Goal: Task Accomplishment & Management: Manage account settings

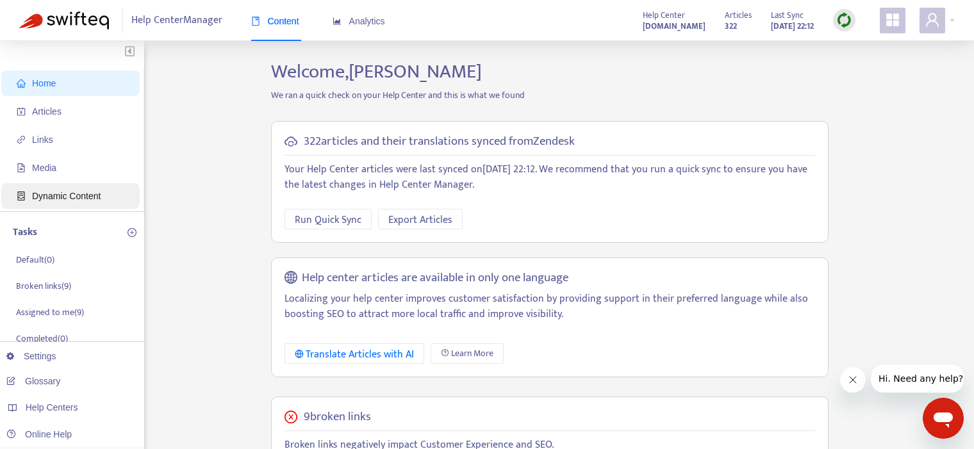
click at [90, 193] on span "Dynamic Content" at bounding box center [66, 196] width 69 height 10
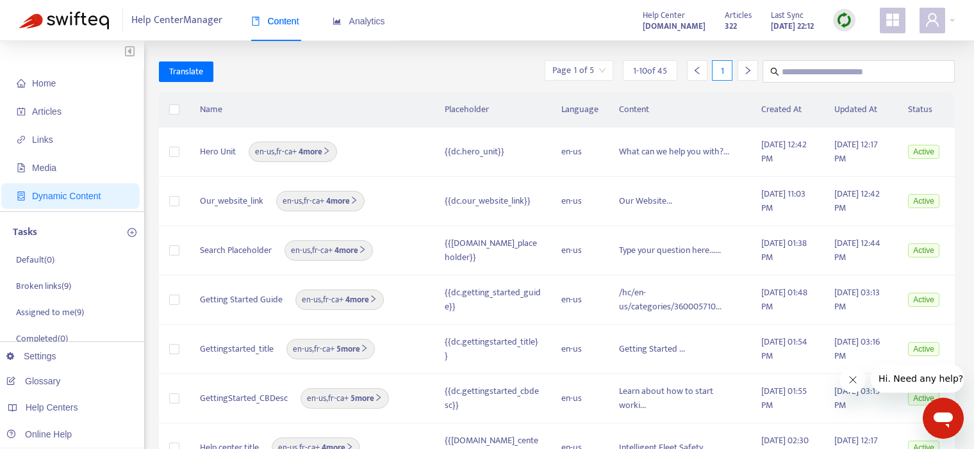
scroll to position [1, 0]
click at [350, 248] on b "4 more" at bounding box center [349, 250] width 34 height 14
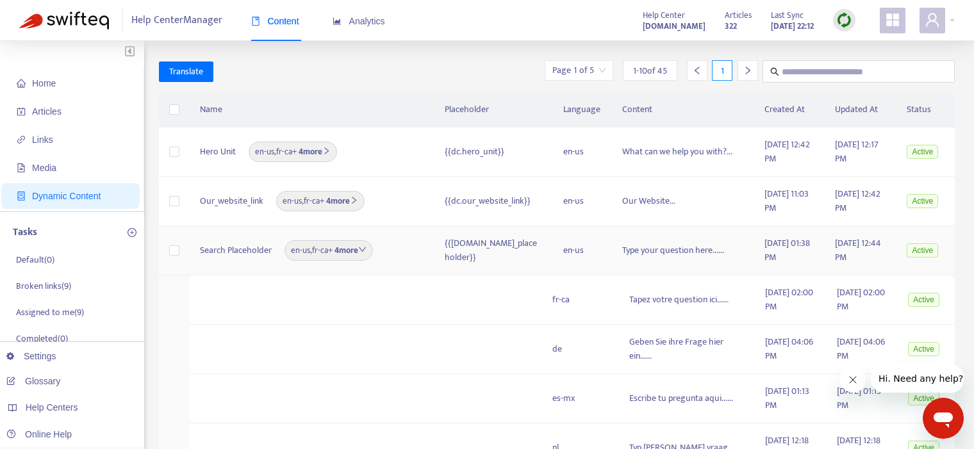
scroll to position [74, 0]
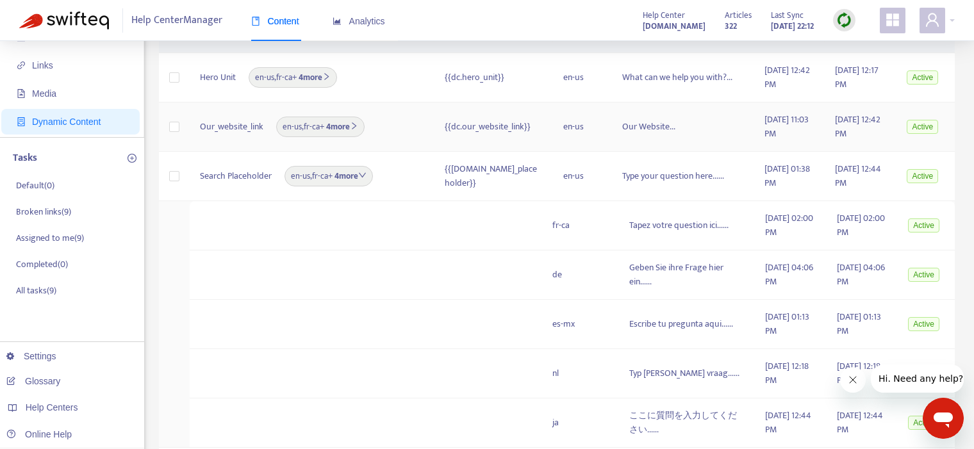
click at [351, 127] on b "4 more" at bounding box center [341, 127] width 34 height 14
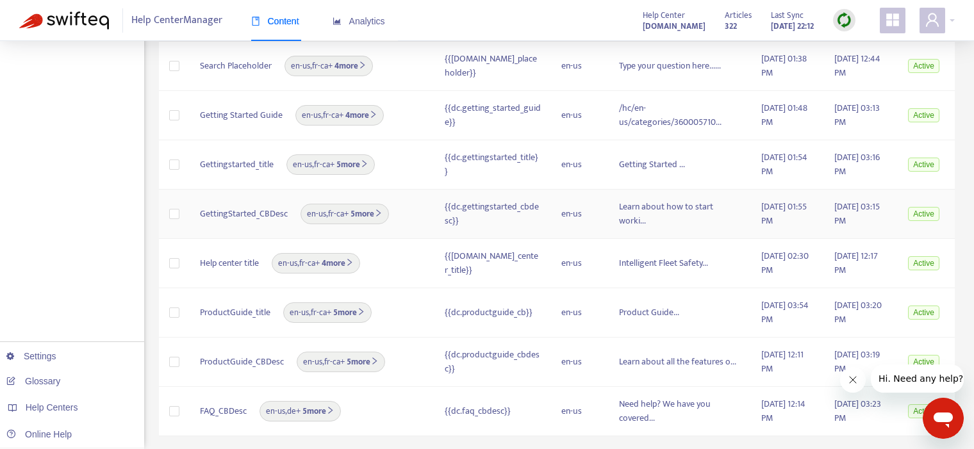
scroll to position [418, 0]
click at [364, 369] on b "5 more" at bounding box center [362, 362] width 34 height 14
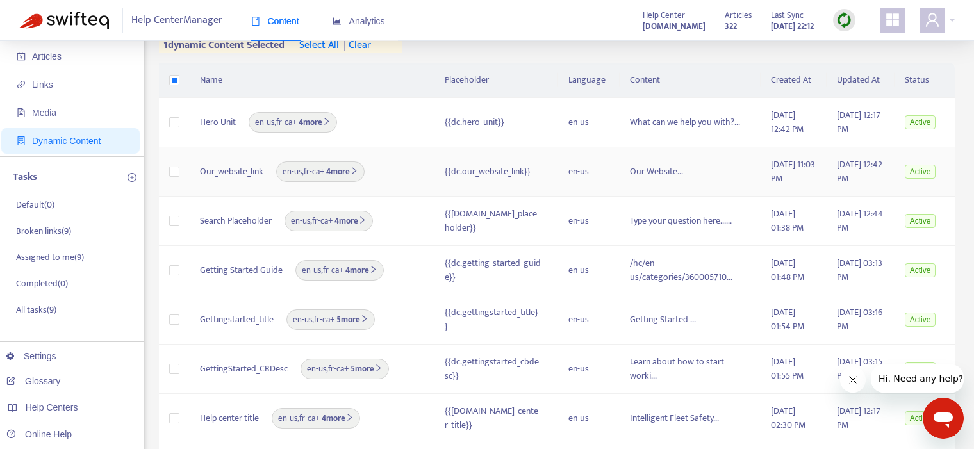
scroll to position [70, 0]
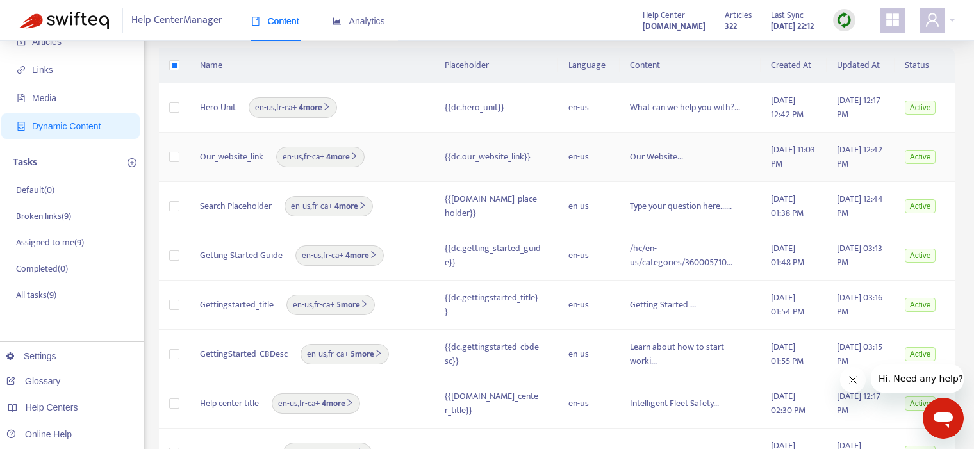
click at [341, 154] on b "4 more" at bounding box center [341, 157] width 34 height 14
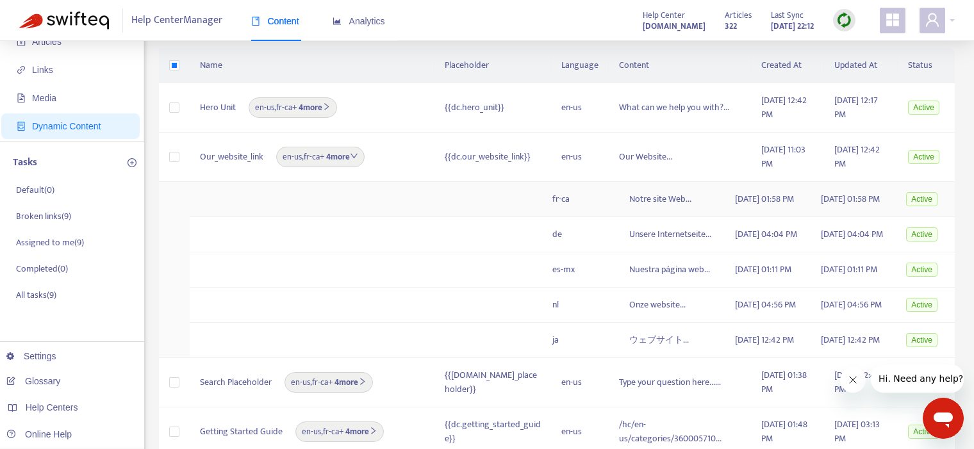
click at [916, 205] on span "Active" at bounding box center [921, 199] width 31 height 14
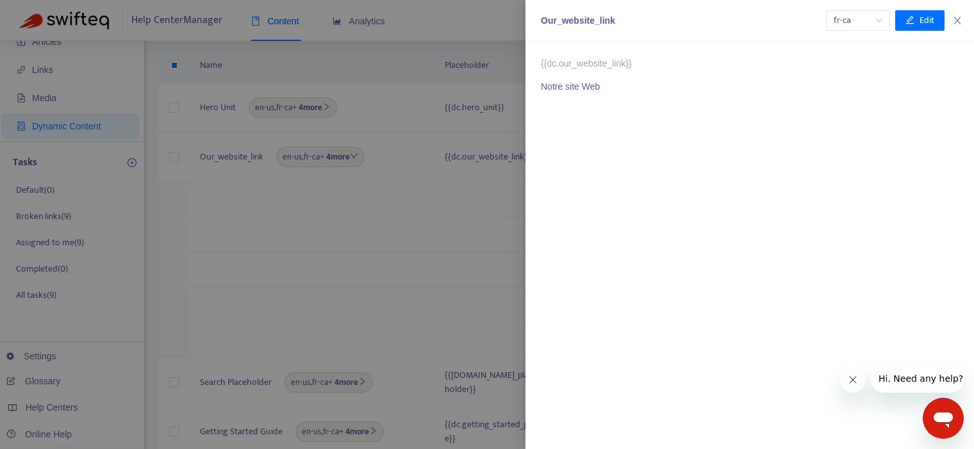
click at [879, 17] on span "fr-ca" at bounding box center [857, 20] width 49 height 19
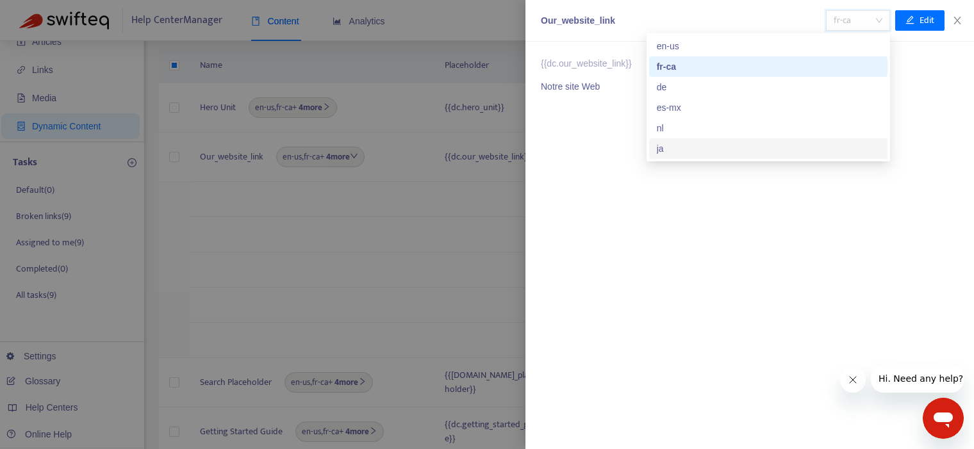
click at [683, 147] on div "ja" at bounding box center [768, 149] width 223 height 14
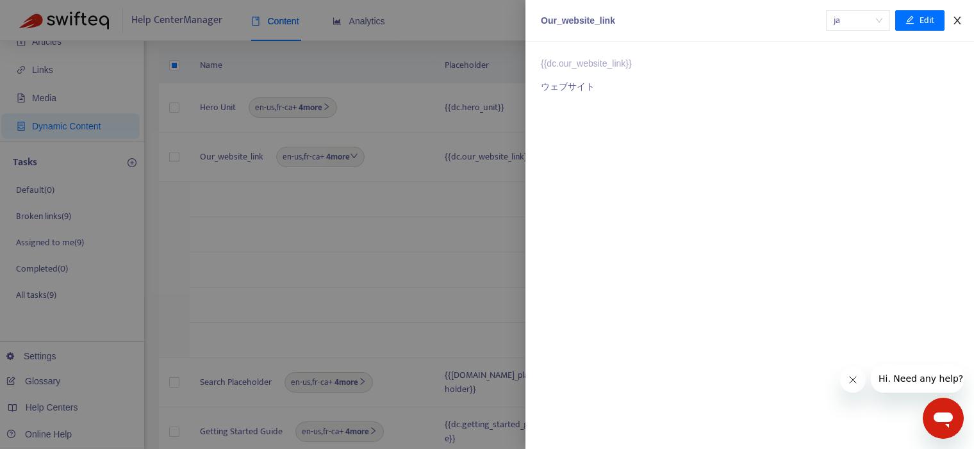
click at [961, 20] on icon "close" at bounding box center [957, 20] width 10 height 10
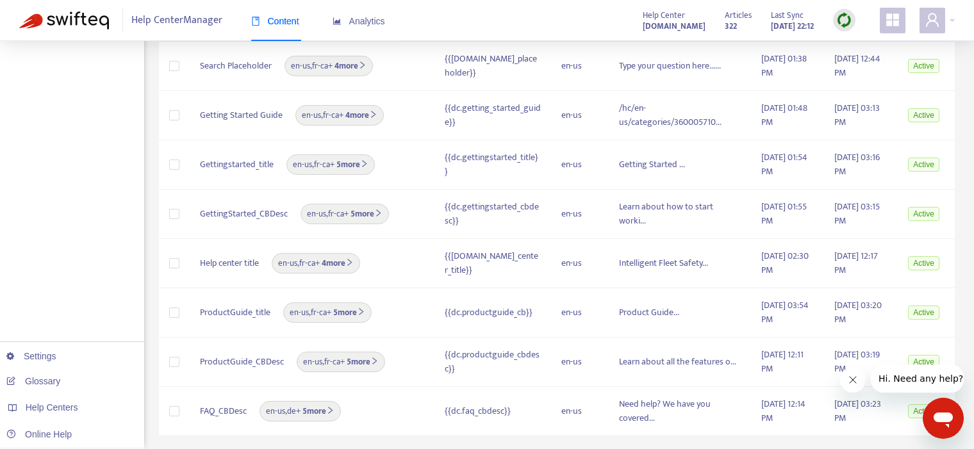
scroll to position [418, 0]
click at [47, 359] on link "Settings" at bounding box center [31, 356] width 50 height 10
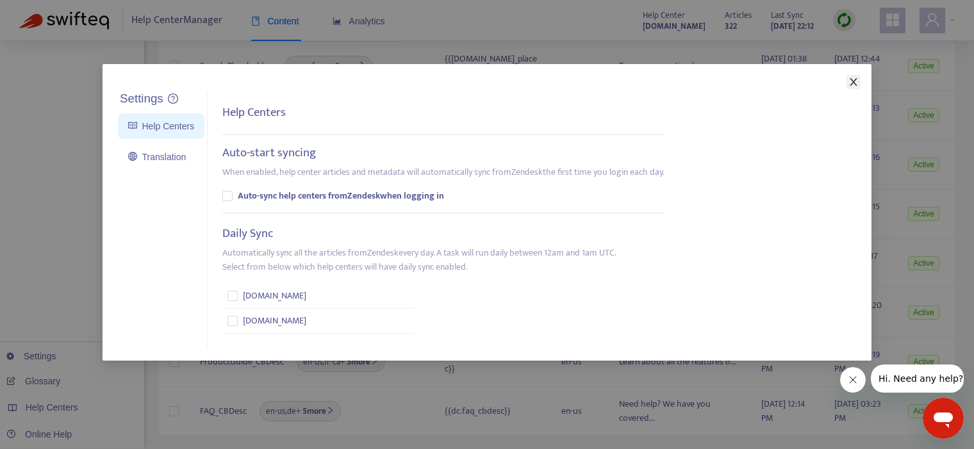
click at [853, 83] on icon "close" at bounding box center [853, 82] width 10 height 10
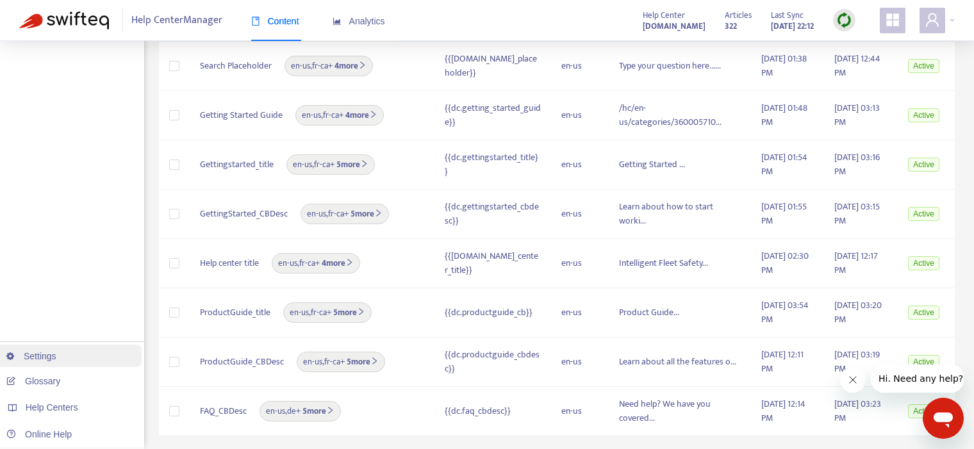
click at [49, 359] on link "Settings" at bounding box center [31, 356] width 50 height 10
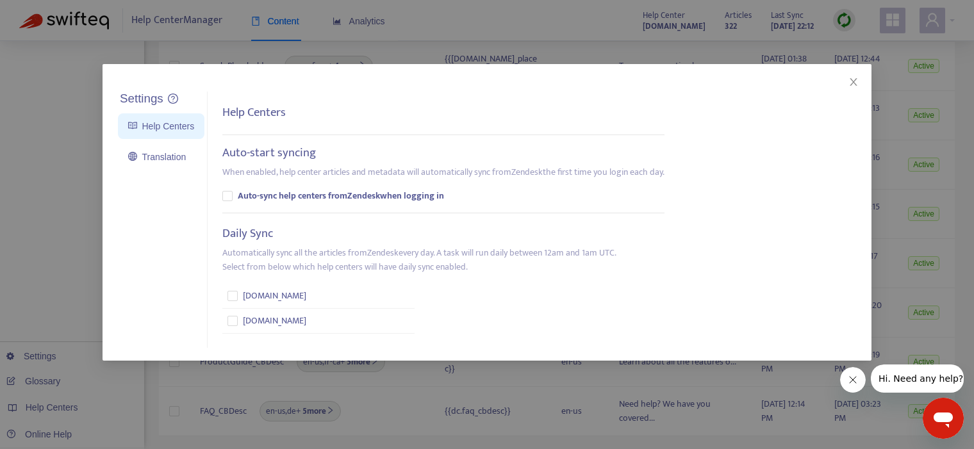
click at [36, 153] on div "Settings Help Centers Translation Settings Help Centers Auto-start syncing When…" at bounding box center [487, 224] width 974 height 449
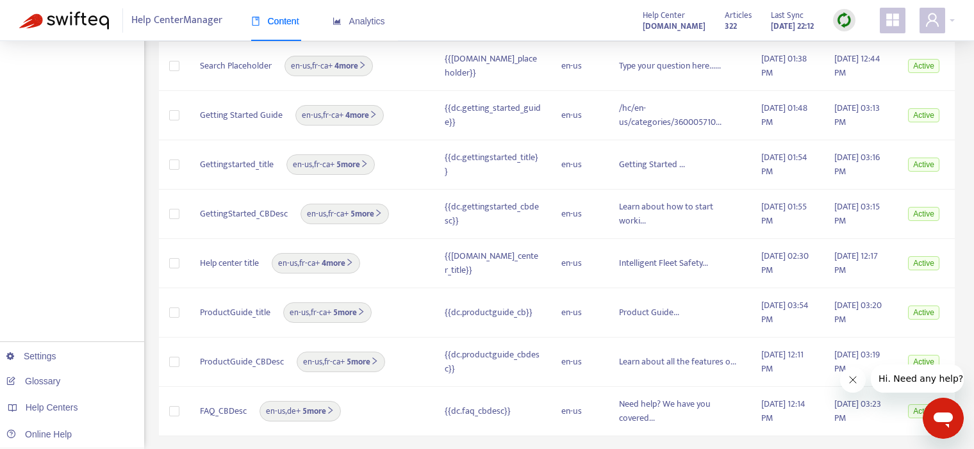
click at [184, 25] on span "Help Center Manager" at bounding box center [176, 20] width 91 height 24
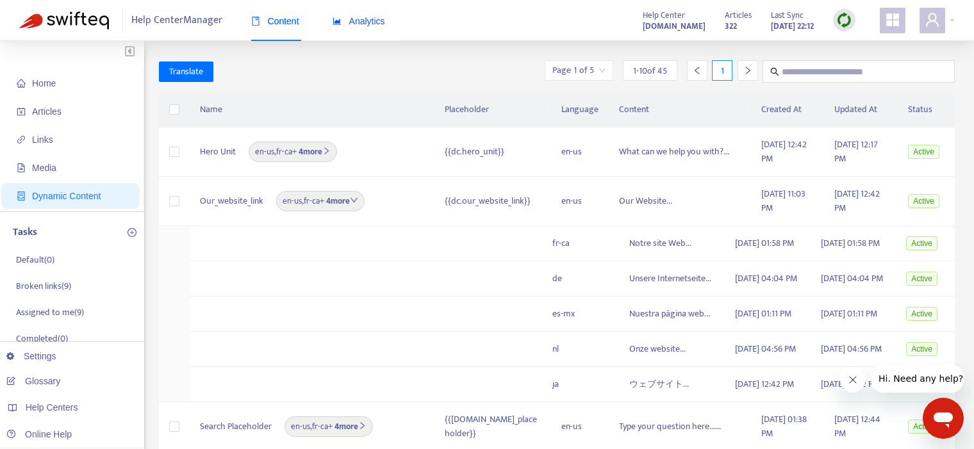
click at [370, 19] on span "Analytics" at bounding box center [358, 21] width 53 height 10
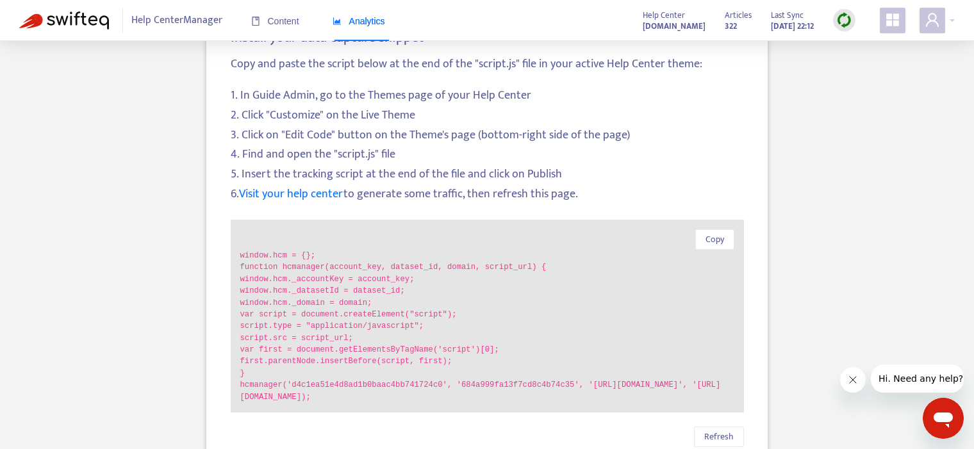
scroll to position [103, 0]
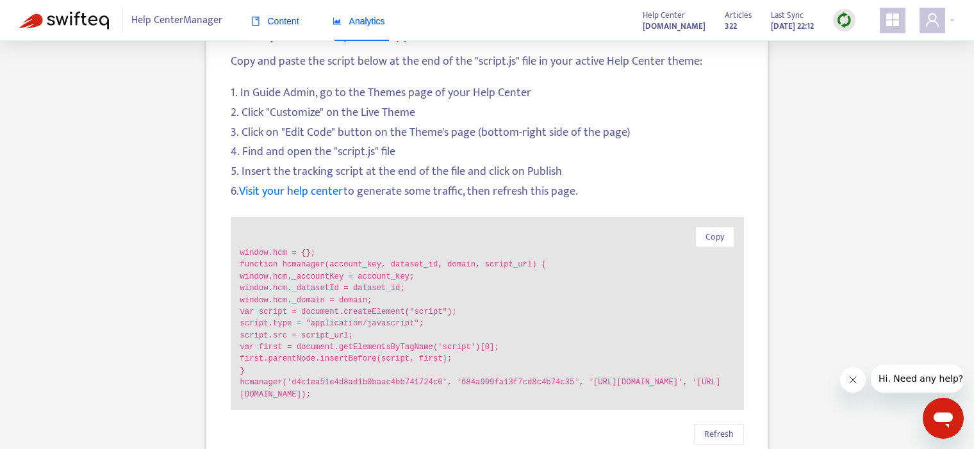
click at [283, 19] on span "Content" at bounding box center [275, 21] width 48 height 10
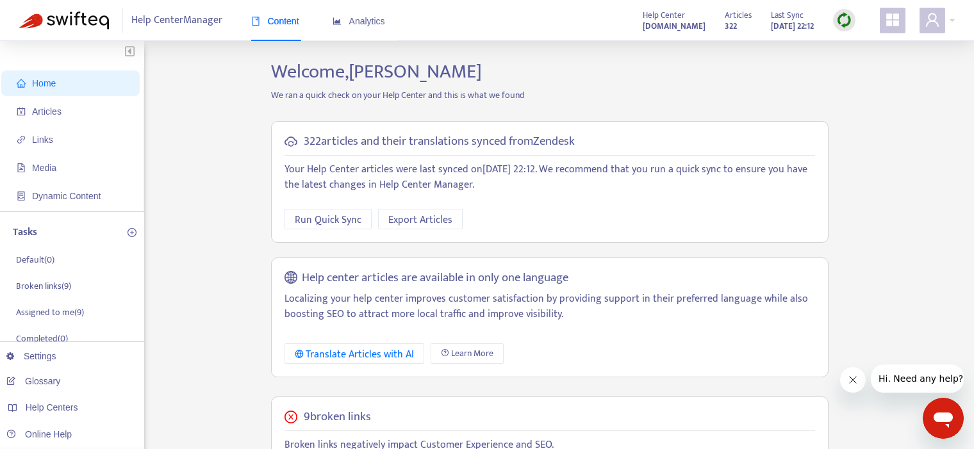
click at [171, 20] on span "Help Center Manager" at bounding box center [176, 20] width 91 height 24
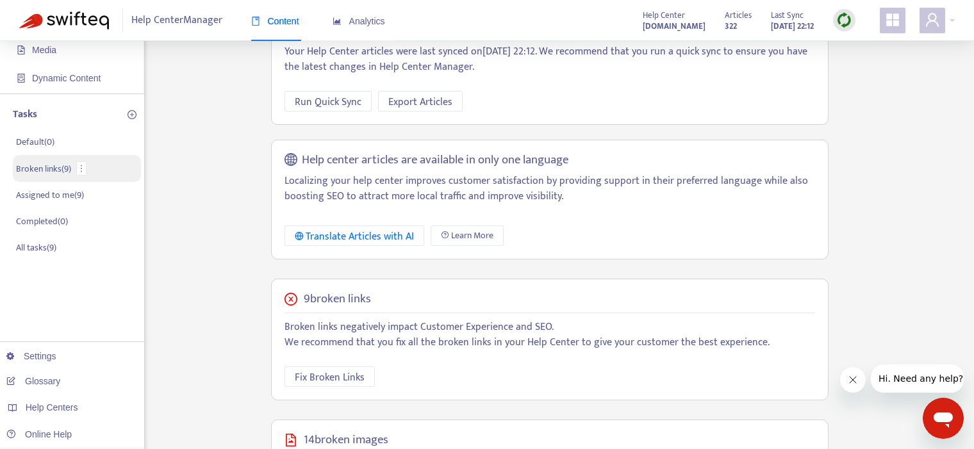
scroll to position [119, 0]
click at [63, 192] on p "Assigned to me ( 9 )" at bounding box center [50, 192] width 68 height 13
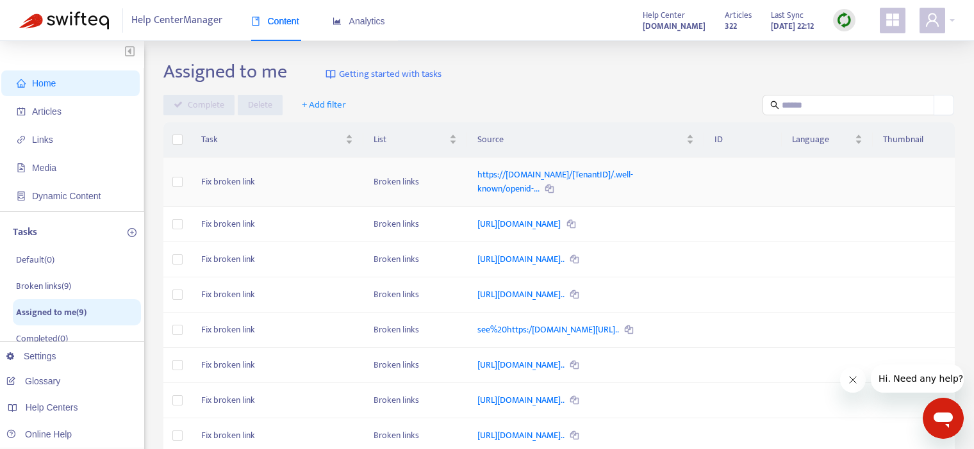
click at [231, 182] on td "Fix broken link" at bounding box center [277, 182] width 172 height 49
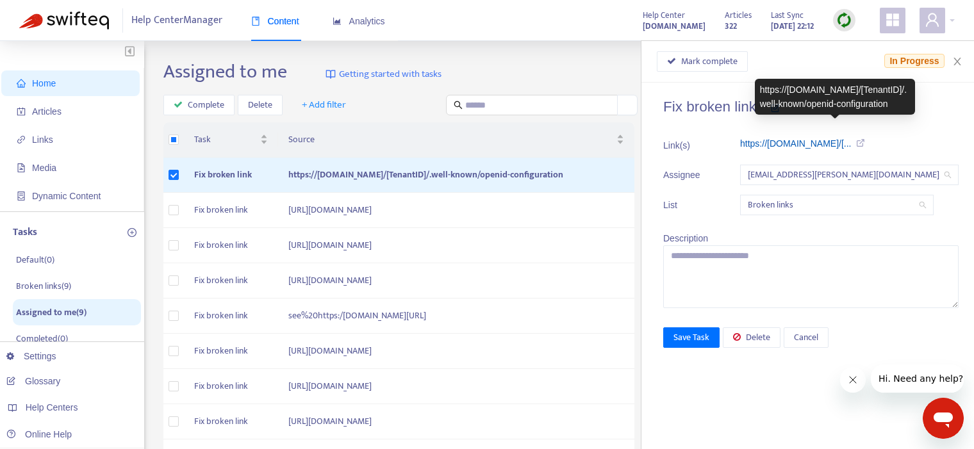
click at [844, 139] on link "https://login.microsoftonline.com/[..." at bounding box center [795, 143] width 111 height 10
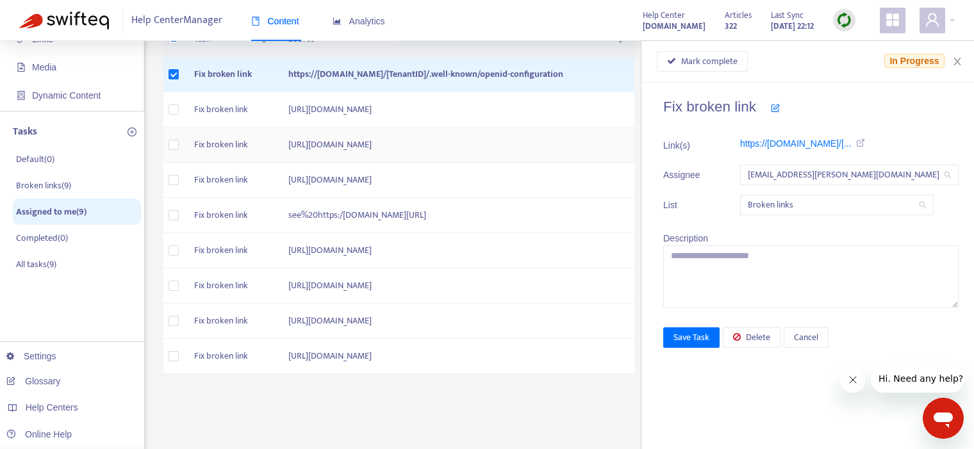
scroll to position [101, 0]
click at [322, 162] on td "https://gpsinsight-help.netradyne.com/hc/en-us/articles/4402084515737-How-can-y…" at bounding box center [456, 144] width 356 height 35
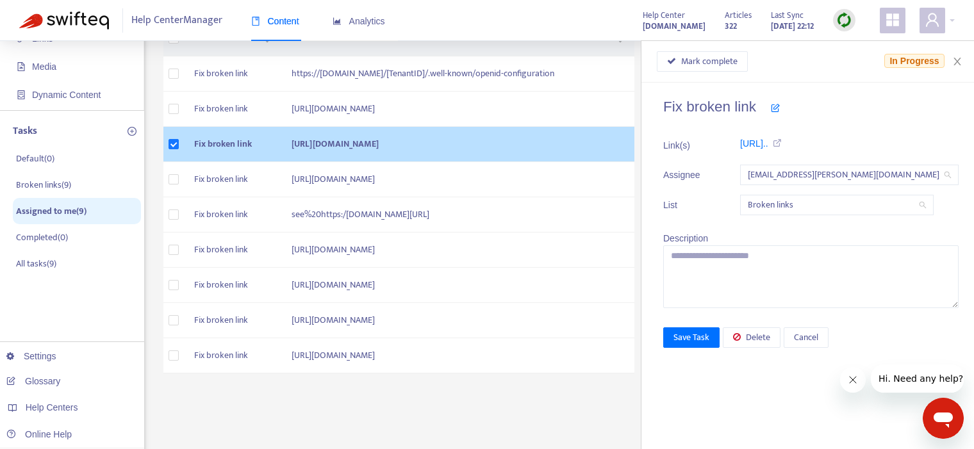
click at [448, 162] on td "https://gpsinsight-help.netradyne.com/hc/en-us/articles/4402084515737-How-can-y…" at bounding box center [457, 144] width 353 height 35
click at [214, 162] on td "Fix broken link" at bounding box center [232, 144] width 97 height 35
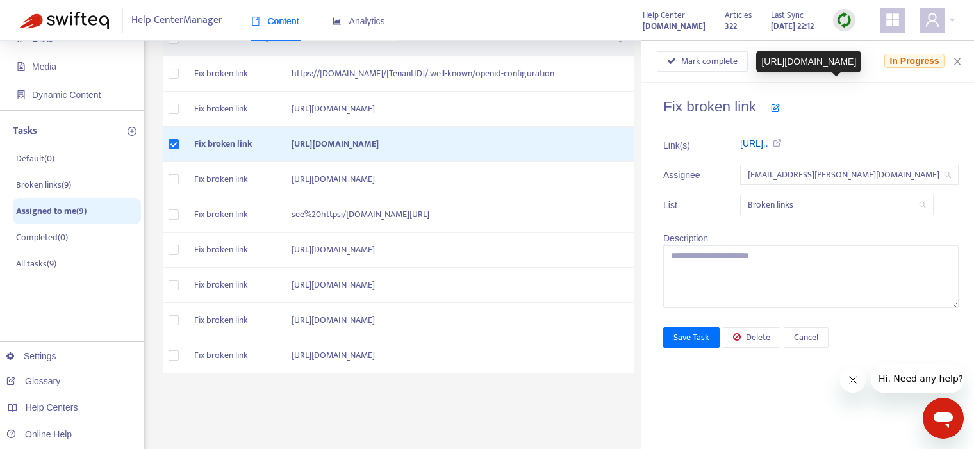
click at [768, 141] on link "https://gpsinsight-help.netradyne.c..." at bounding box center [754, 143] width 28 height 10
click at [213, 197] on td "Fix broken link" at bounding box center [232, 179] width 97 height 35
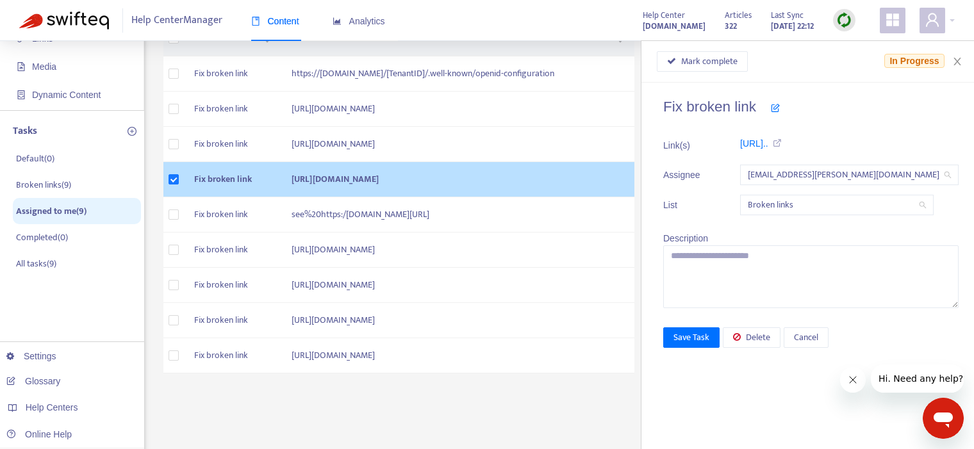
click at [213, 197] on td "Fix broken link" at bounding box center [232, 179] width 97 height 35
click at [214, 197] on td "Fix broken link" at bounding box center [232, 179] width 97 height 35
click at [206, 197] on td "Fix broken link" at bounding box center [232, 179] width 97 height 35
click at [215, 197] on td "Fix broken link" at bounding box center [232, 179] width 97 height 35
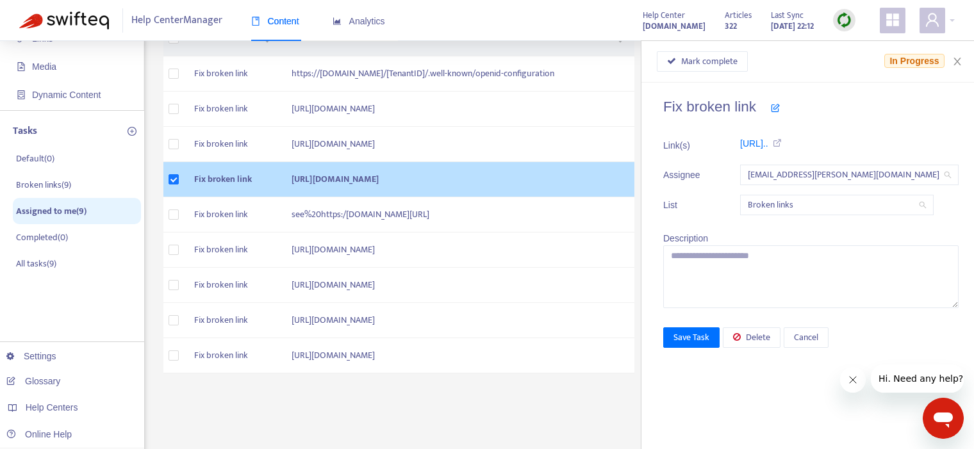
click at [450, 197] on td "[URL][DOMAIN_NAME]" at bounding box center [457, 179] width 353 height 35
drag, startPoint x: 596, startPoint y: 227, endPoint x: 266, endPoint y: 217, distance: 329.4
click at [281, 197] on td "[URL][DOMAIN_NAME]" at bounding box center [457, 179] width 353 height 35
copy td "[URL][DOMAIN_NAME]"
click at [217, 197] on td "Fix broken link" at bounding box center [232, 179] width 97 height 35
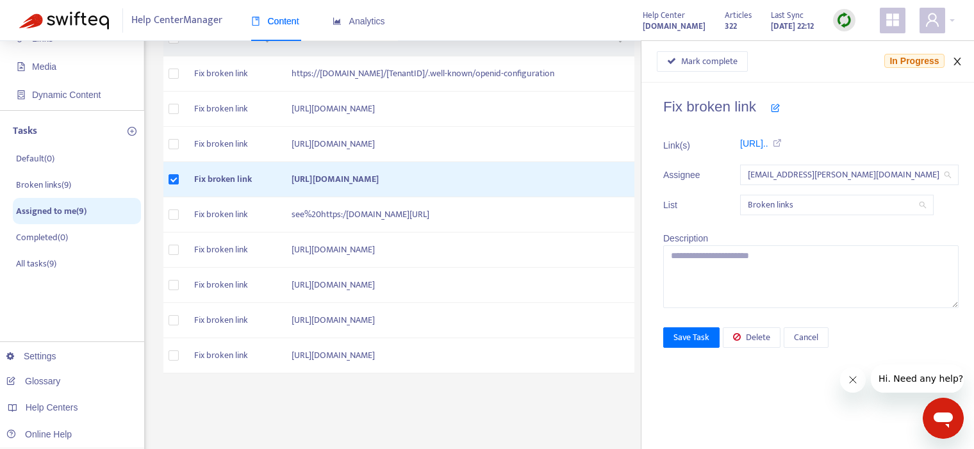
click at [955, 61] on icon "close" at bounding box center [957, 61] width 10 height 10
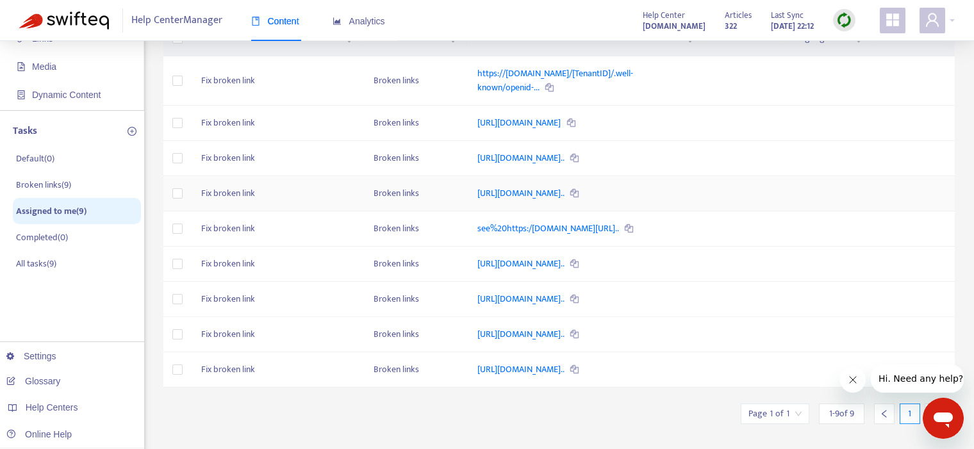
click at [230, 211] on td "Fix broken link" at bounding box center [277, 193] width 172 height 35
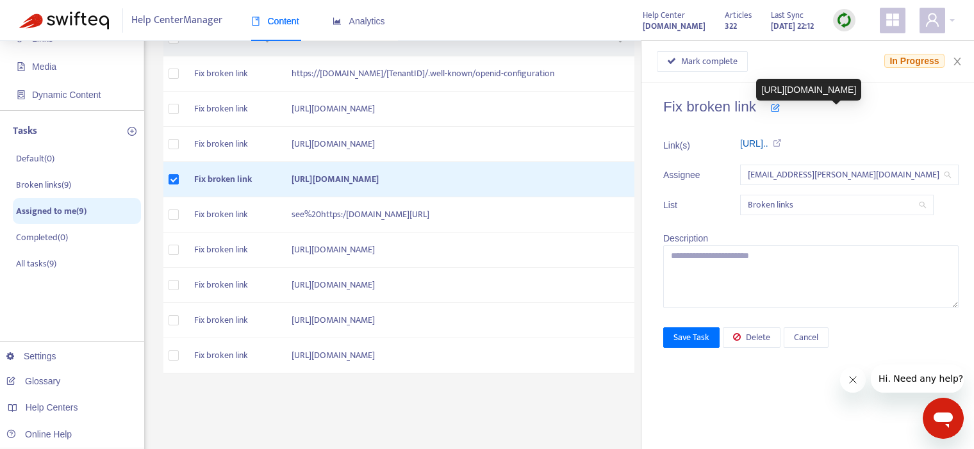
click at [768, 141] on link "https://gpsinsight-help.netradyne.c..." at bounding box center [754, 143] width 28 height 10
click at [960, 59] on icon "close" at bounding box center [957, 61] width 10 height 10
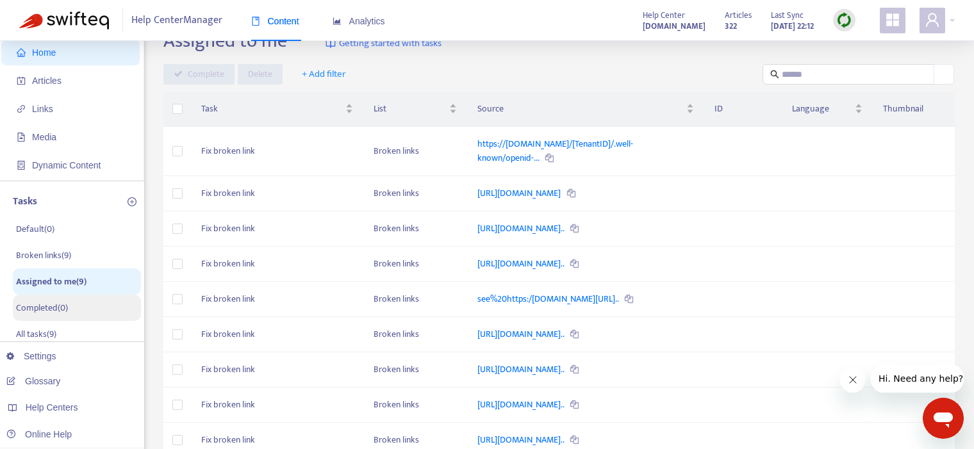
scroll to position [33, 0]
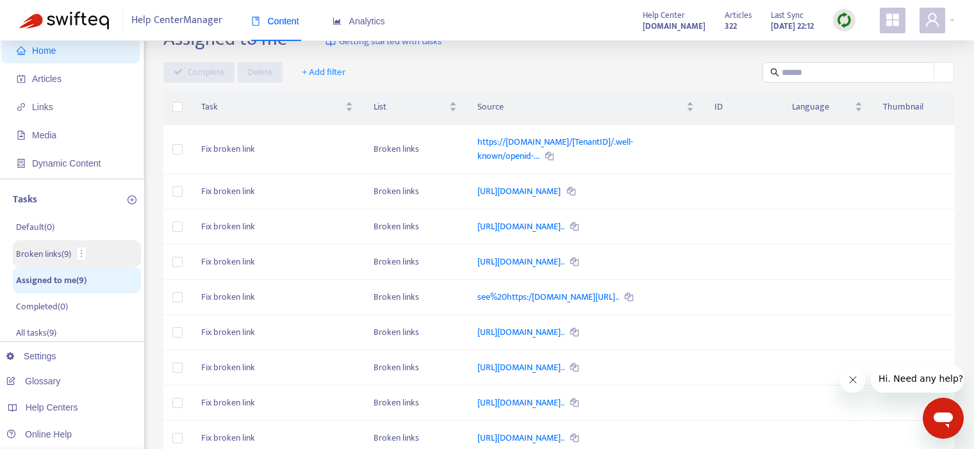
click at [38, 253] on p "Broken links ( 9 )" at bounding box center [43, 253] width 55 height 13
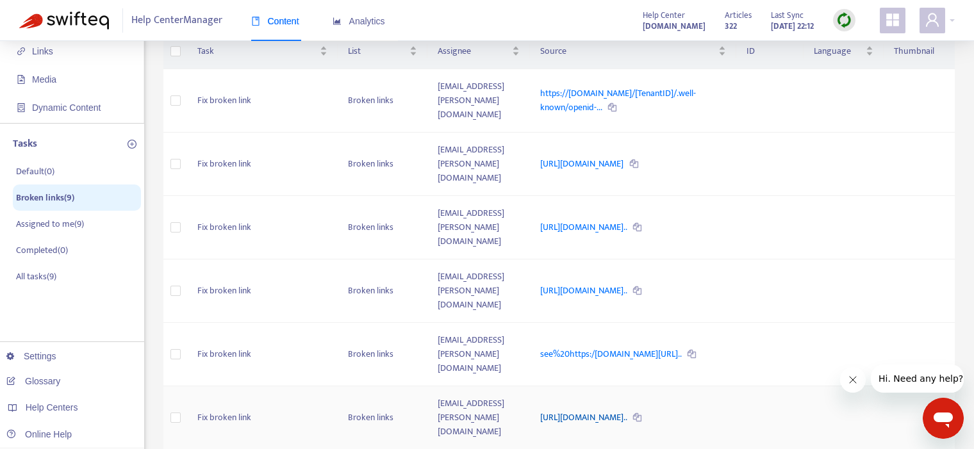
scroll to position [91, 0]
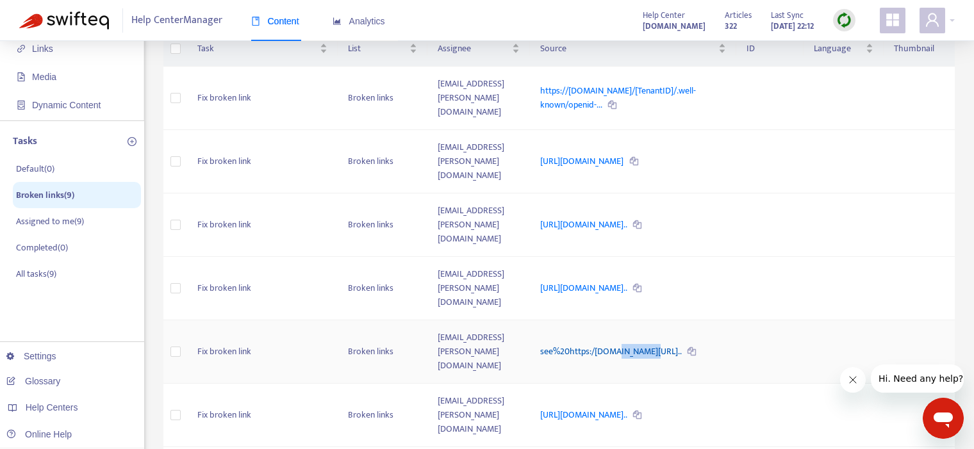
click at [644, 344] on link "see%20https:/help.netradyne.com/hc/en-us/articles/360048187054-D..." at bounding box center [611, 351] width 143 height 15
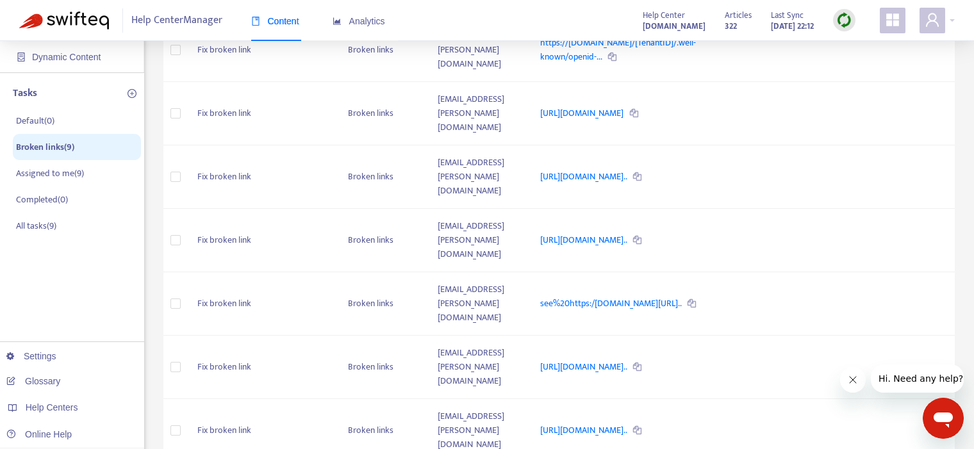
scroll to position [216, 0]
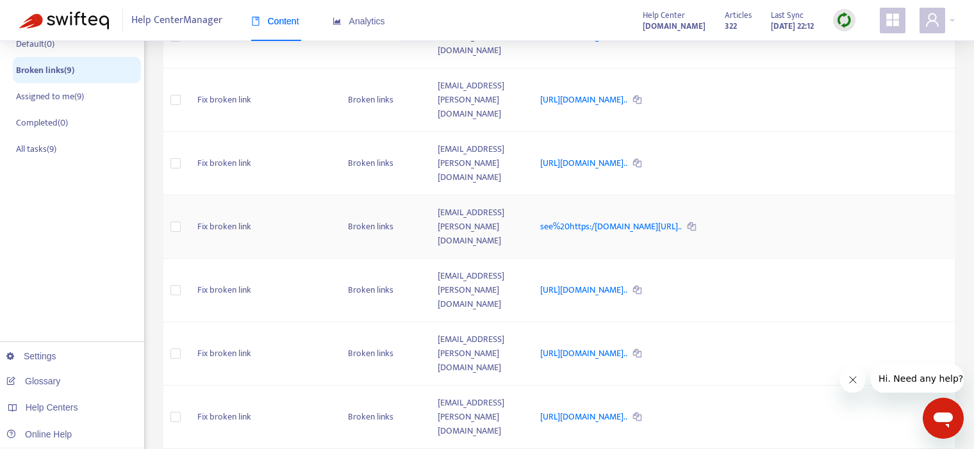
click at [240, 195] on td "Fix broken link" at bounding box center [262, 226] width 150 height 63
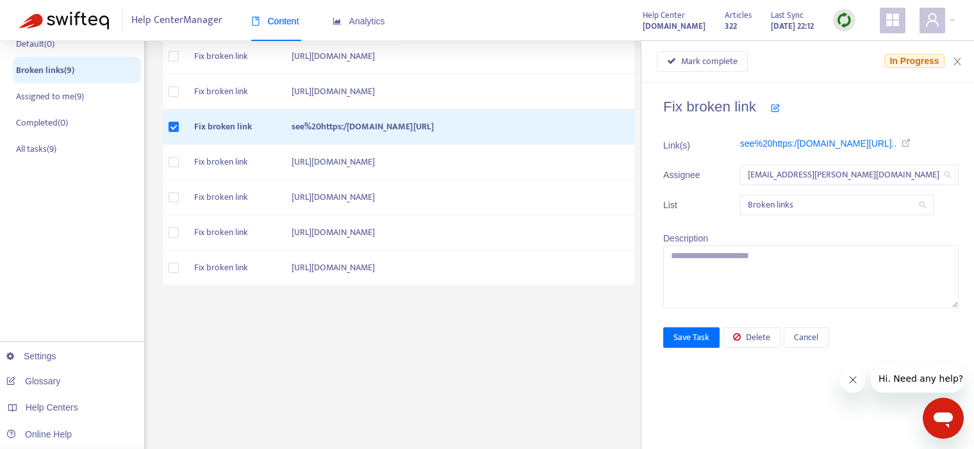
click at [933, 140] on li "Link(s) see%20https:/help.netradyne.com/hc/..." at bounding box center [810, 145] width 295 height 19
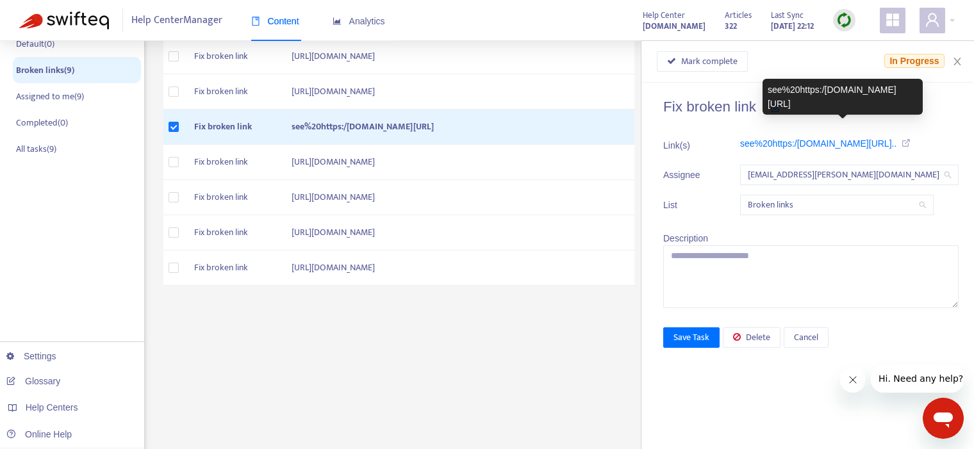
click at [910, 142] on icon at bounding box center [903, 142] width 14 height 9
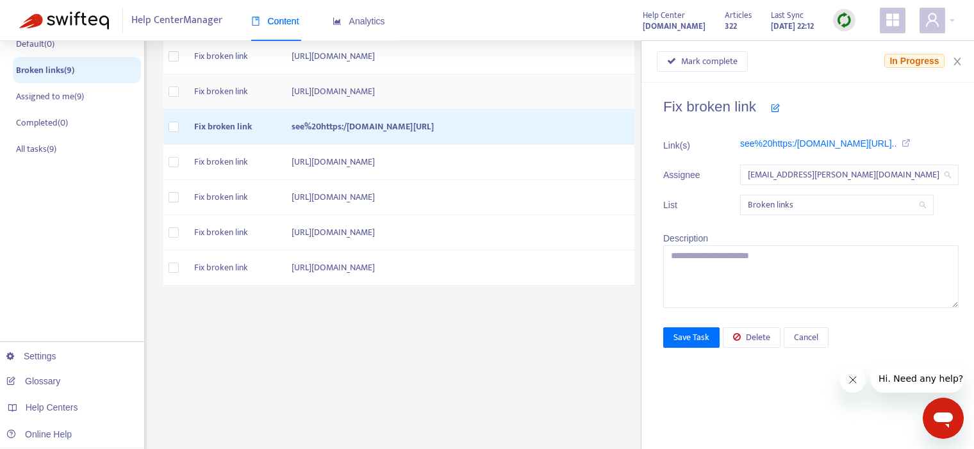
click at [203, 110] on td "Fix broken link" at bounding box center [232, 91] width 97 height 35
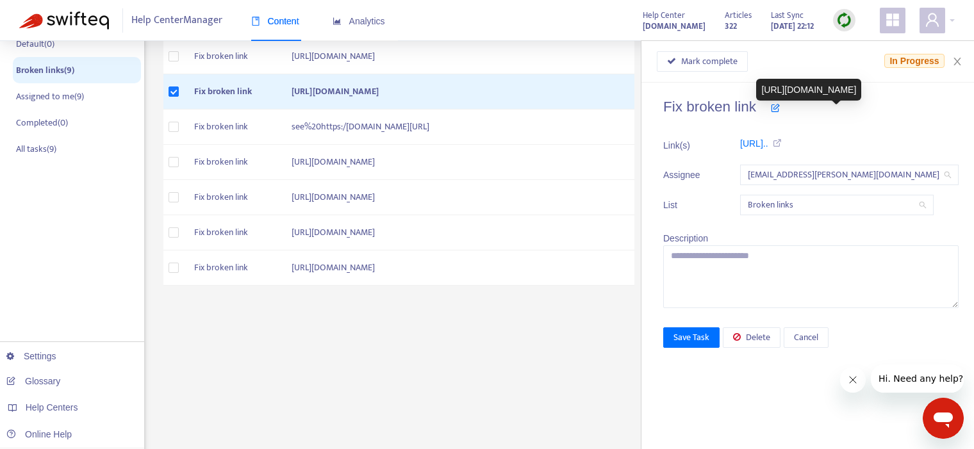
click at [782, 144] on icon at bounding box center [775, 142] width 14 height 9
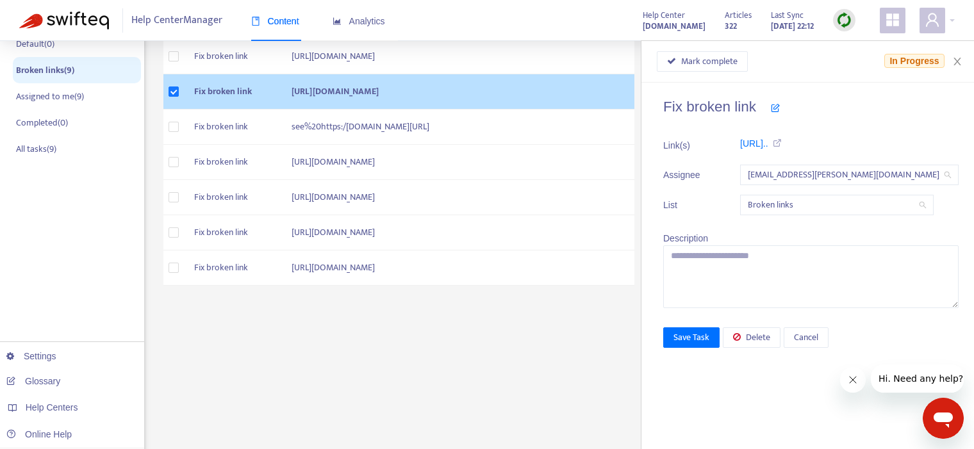
click at [215, 110] on td "Fix broken link" at bounding box center [232, 91] width 97 height 35
click at [217, 110] on td "Fix broken link" at bounding box center [232, 91] width 97 height 35
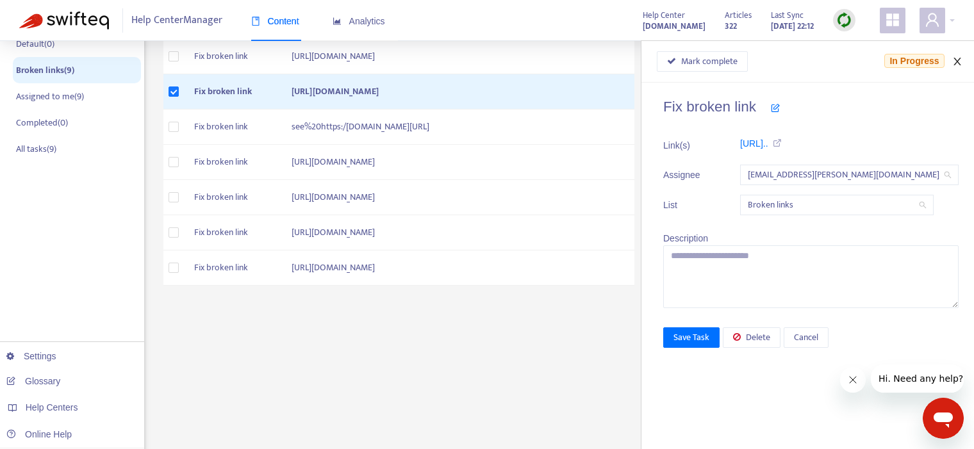
click at [957, 60] on icon "close" at bounding box center [957, 61] width 10 height 10
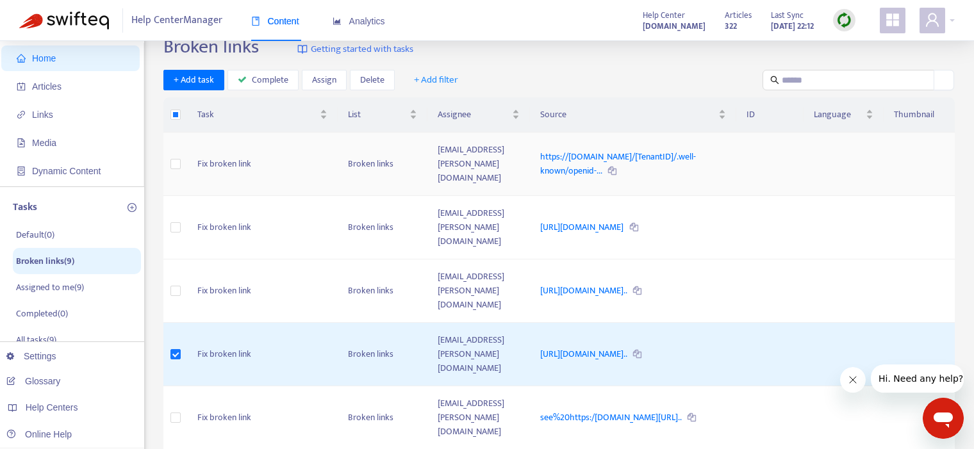
scroll to position [22, 0]
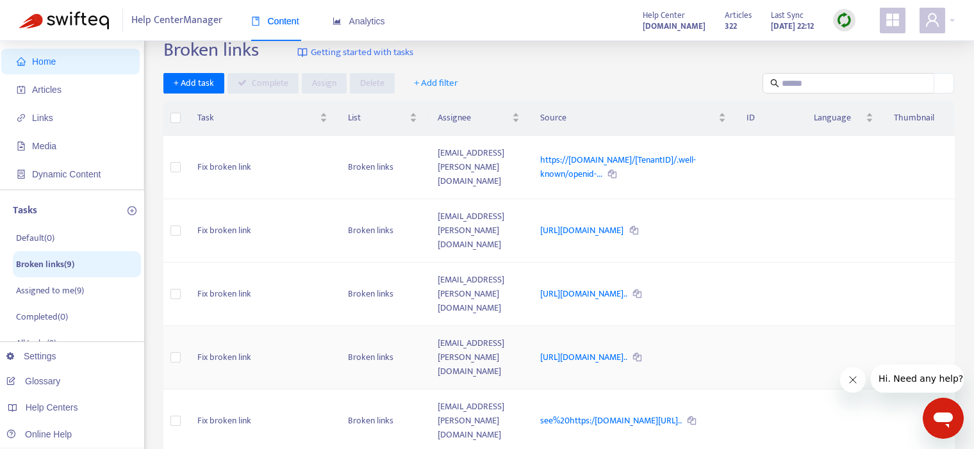
click at [212, 326] on td "Fix broken link" at bounding box center [262, 357] width 150 height 63
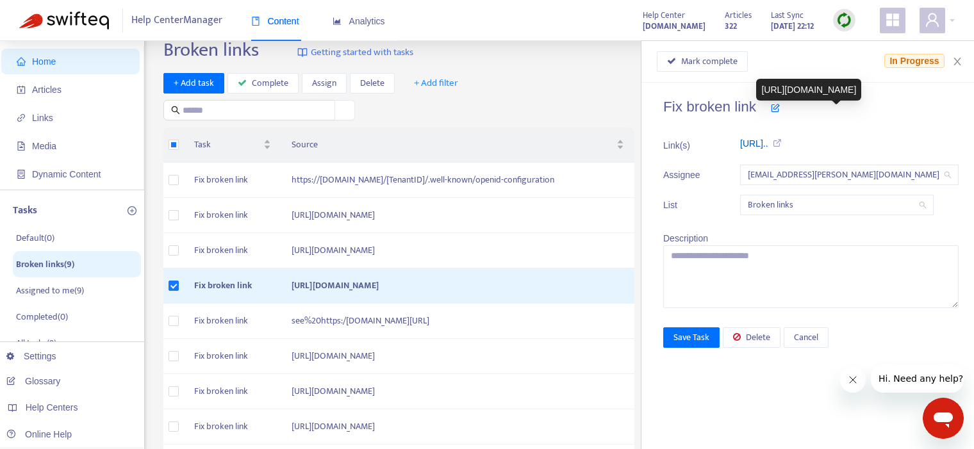
click at [768, 140] on link "https://gpsinsight-help.netradyne.c..." at bounding box center [754, 143] width 28 height 10
click at [954, 61] on icon "close" at bounding box center [957, 61] width 10 height 10
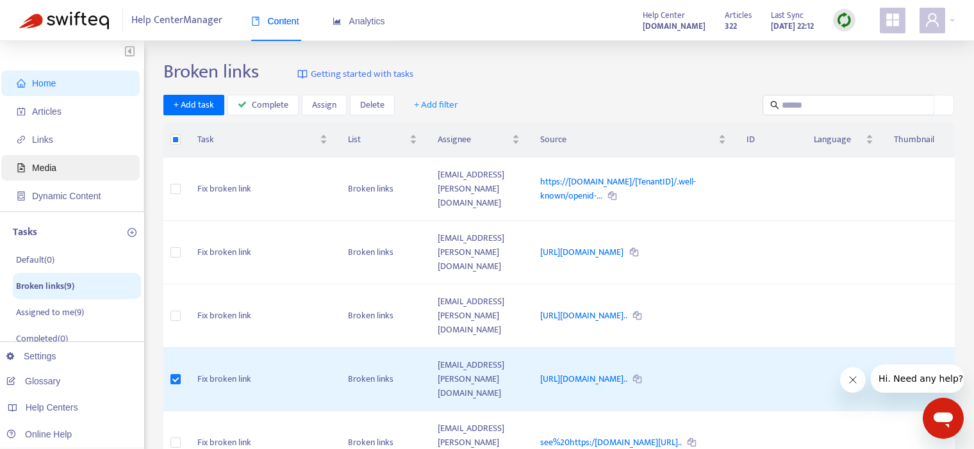
click at [47, 165] on span "Media" at bounding box center [44, 168] width 24 height 10
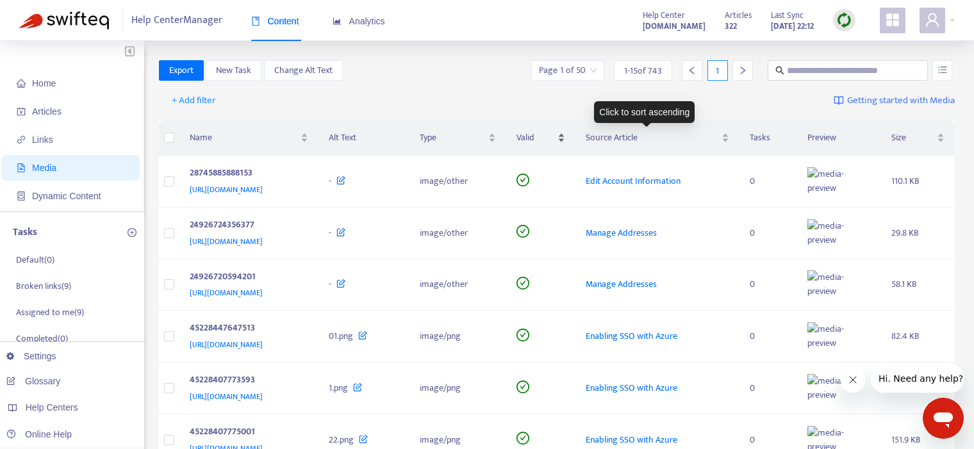
click at [565, 137] on div "Valid" at bounding box center [540, 138] width 49 height 14
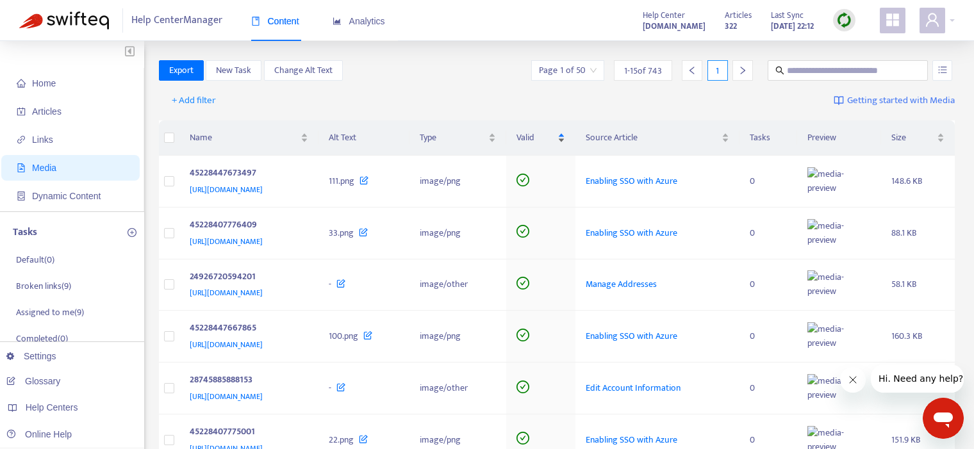
click at [565, 135] on div "Valid" at bounding box center [540, 138] width 49 height 14
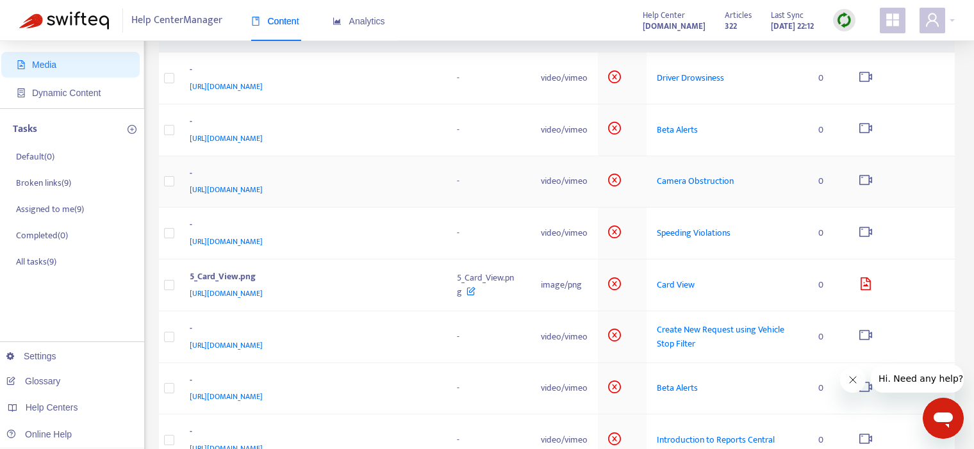
scroll to position [4, 0]
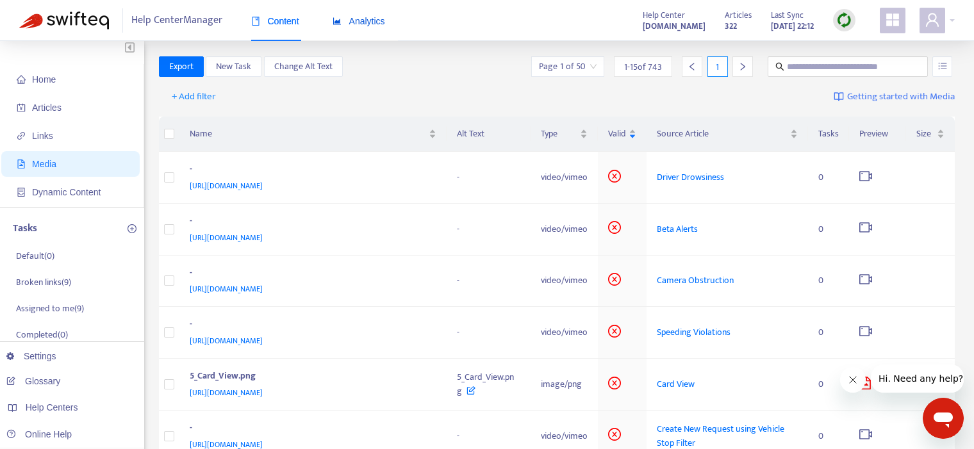
click at [360, 19] on span "Analytics" at bounding box center [358, 21] width 53 height 10
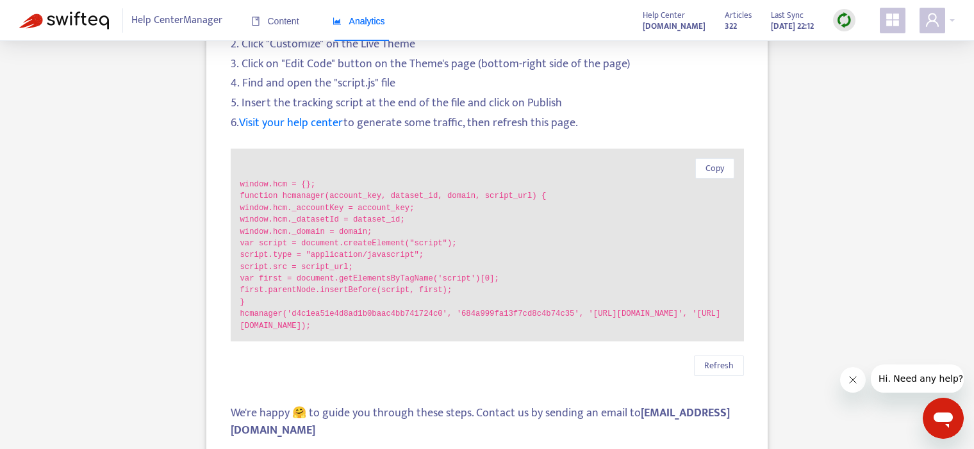
scroll to position [196, 0]
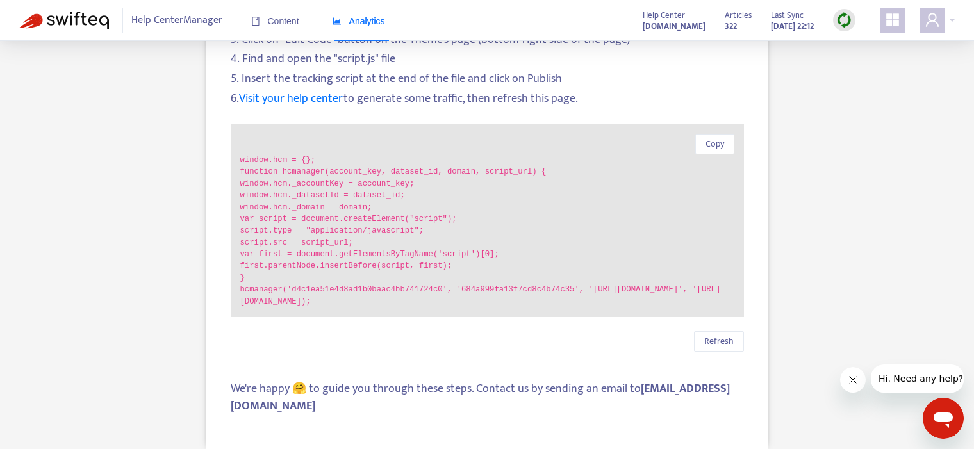
drag, startPoint x: 242, startPoint y: 161, endPoint x: 624, endPoint y: 322, distance: 414.2
click at [621, 323] on div "Install your data capture snippet Copy and paste the script below at the end of…" at bounding box center [487, 138] width 513 height 428
drag, startPoint x: 614, startPoint y: 303, endPoint x: 196, endPoint y: 158, distance: 442.8
click at [196, 158] on div "Analytics Setup How to Set Up Analytics in your Help Center Install your data c…" at bounding box center [486, 156] width 935 height 585
click at [117, 257] on div "Analytics Setup How to Set Up Analytics in your Help Center Install your data c…" at bounding box center [486, 156] width 935 height 585
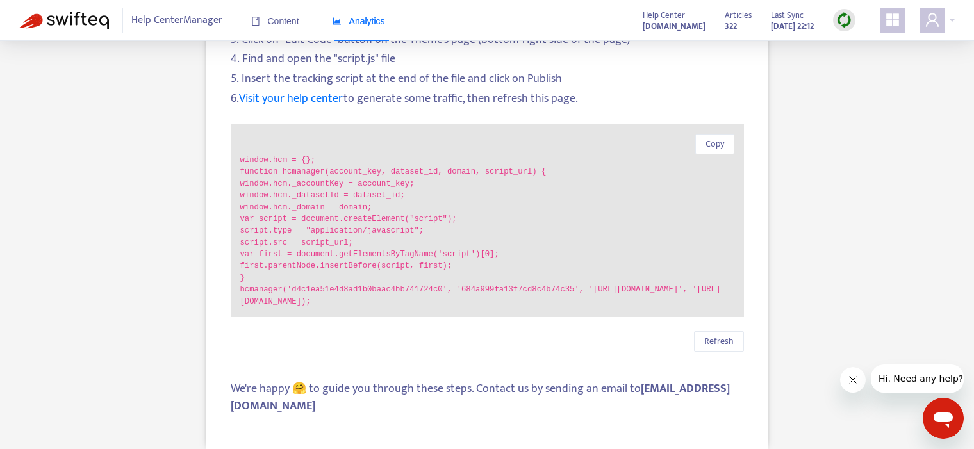
click at [519, 99] on span "6. Visit your help center to generate some traffic, then refresh this page." at bounding box center [487, 98] width 513 height 17
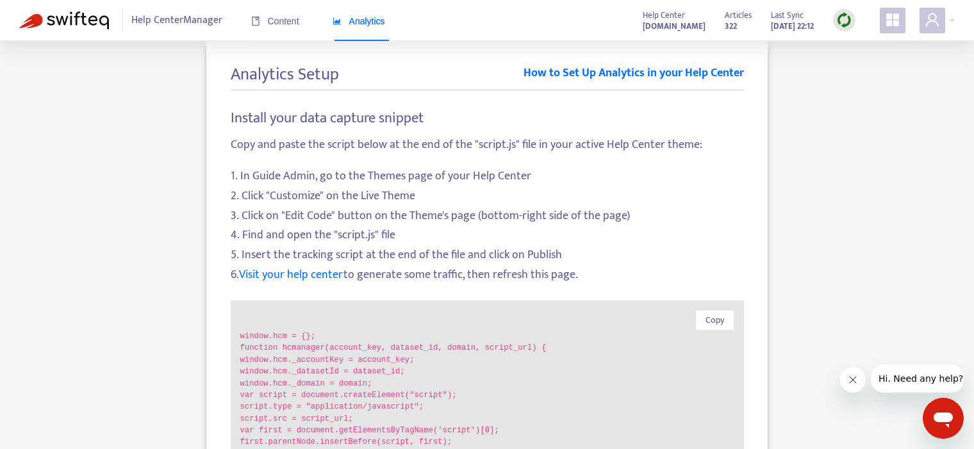
scroll to position [0, 0]
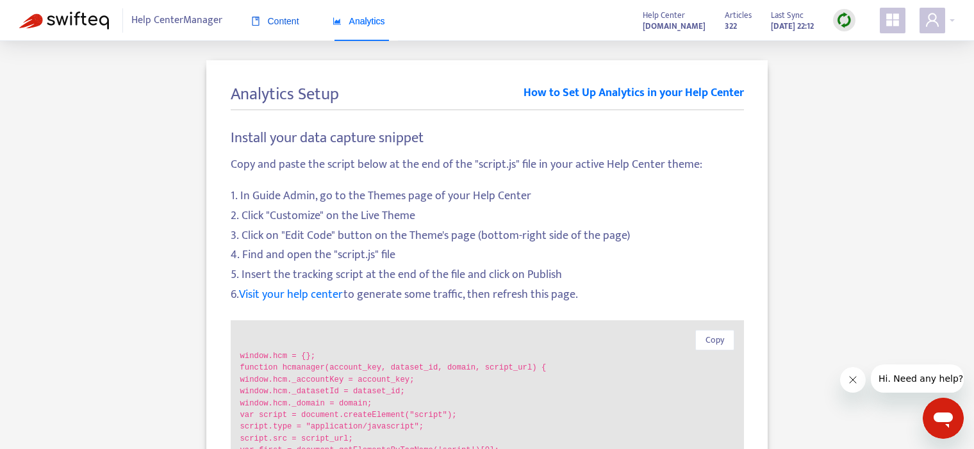
click at [274, 21] on span "Content" at bounding box center [275, 21] width 48 height 10
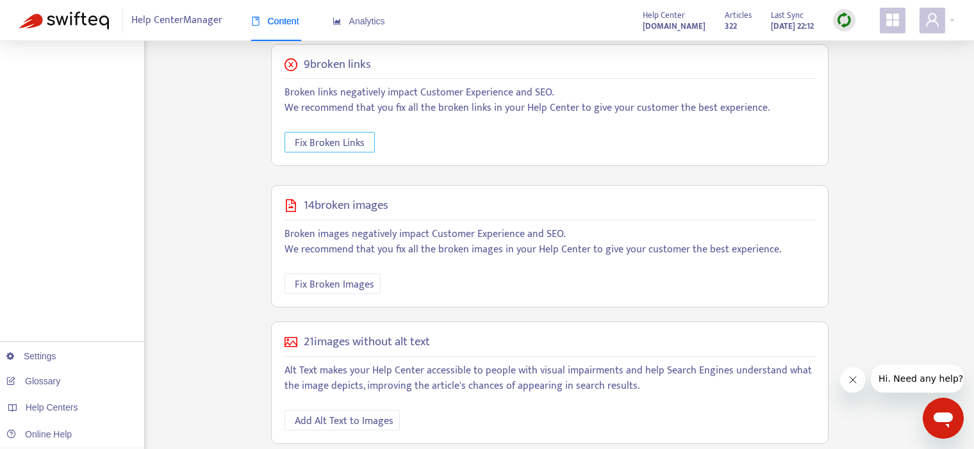
scroll to position [354, 0]
click at [365, 420] on span "Add Alt Text to Images" at bounding box center [344, 420] width 99 height 16
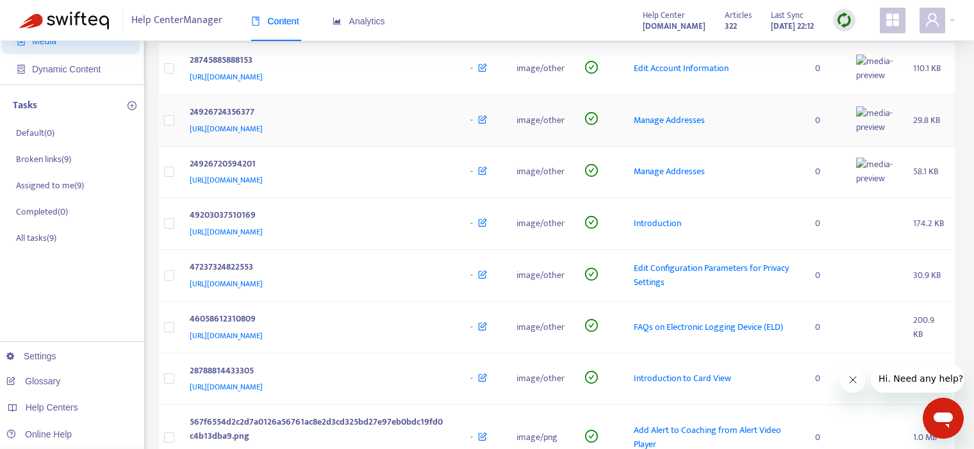
scroll to position [129, 0]
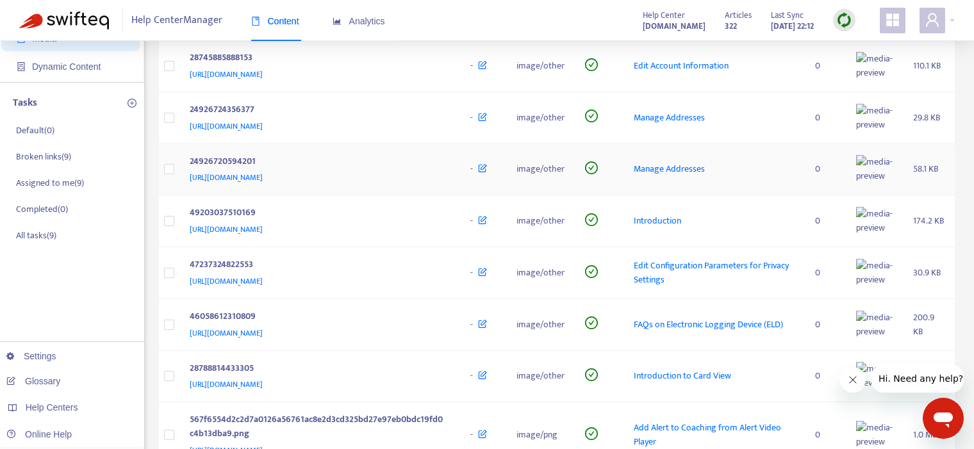
click at [487, 171] on icon at bounding box center [482, 166] width 9 height 14
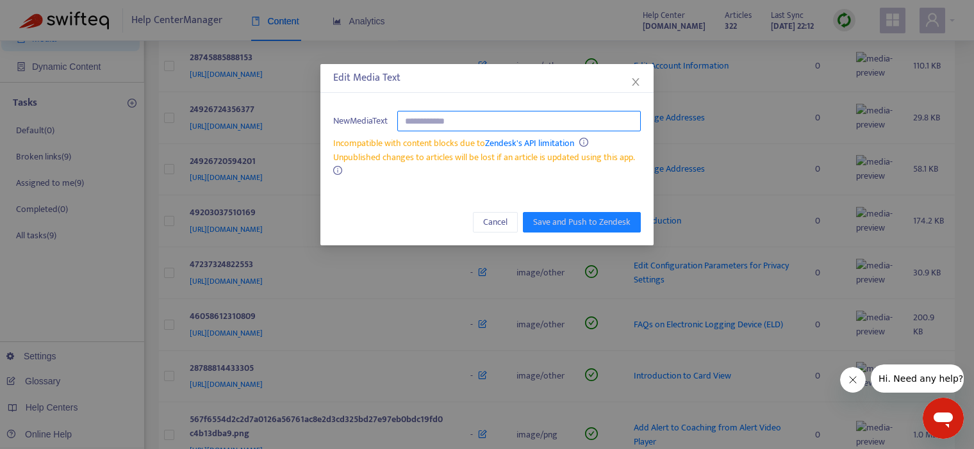
drag, startPoint x: 412, startPoint y: 118, endPoint x: 479, endPoint y: 118, distance: 66.6
click at [479, 118] on input "text" at bounding box center [518, 121] width 243 height 20
click at [637, 81] on icon "close" at bounding box center [635, 82] width 10 height 10
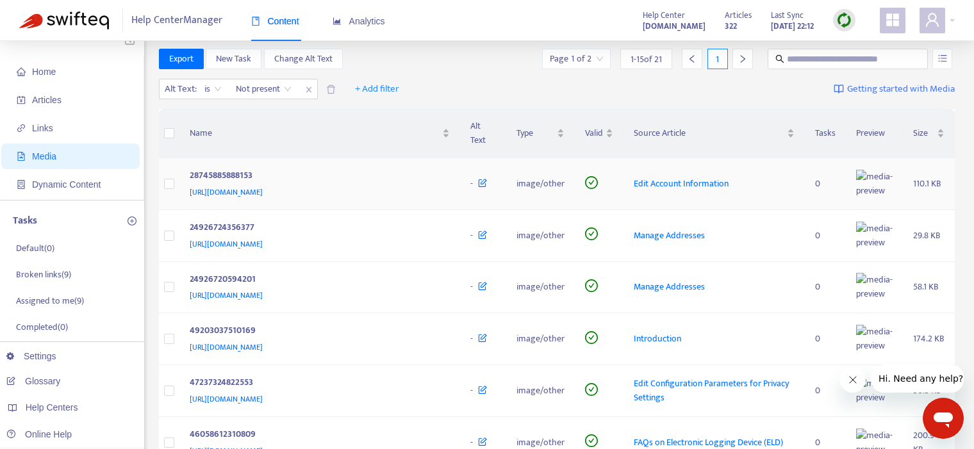
scroll to position [11, 0]
click at [38, 155] on span "Media" at bounding box center [44, 157] width 24 height 10
click at [314, 88] on span "close" at bounding box center [308, 90] width 17 height 15
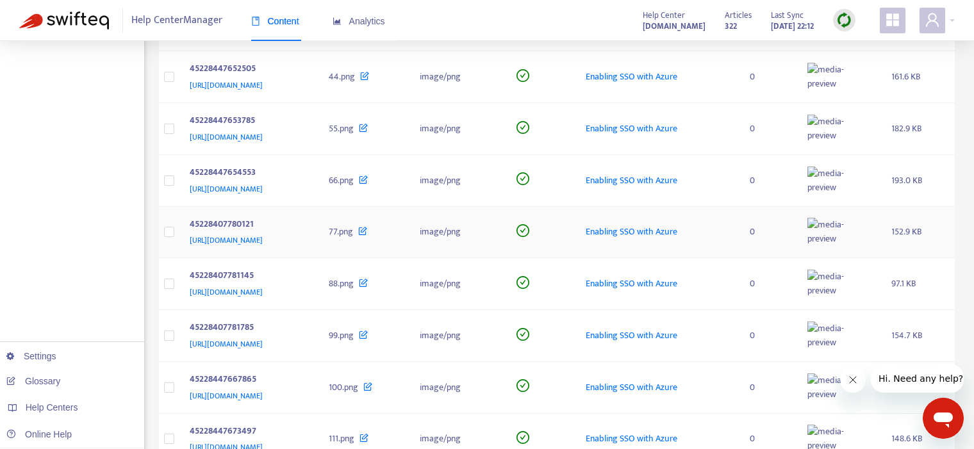
scroll to position [562, 0]
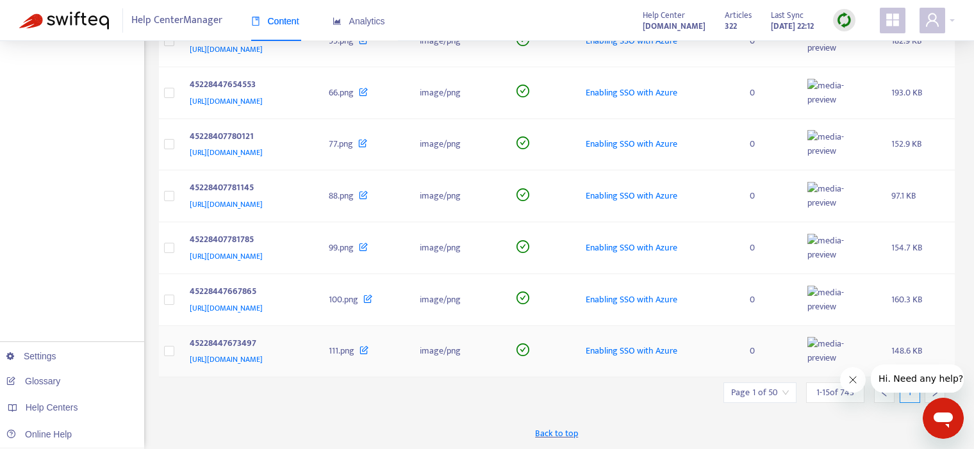
click at [368, 348] on icon at bounding box center [363, 348] width 9 height 14
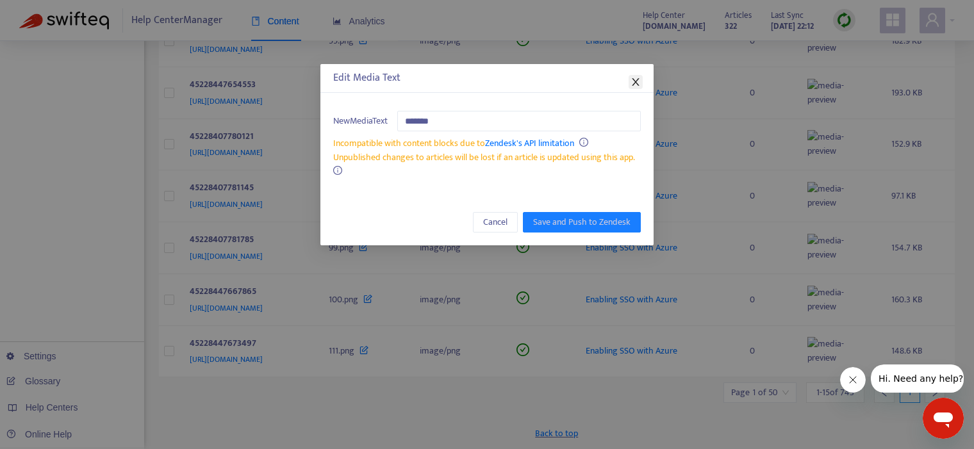
click at [637, 78] on icon "close" at bounding box center [635, 82] width 10 height 10
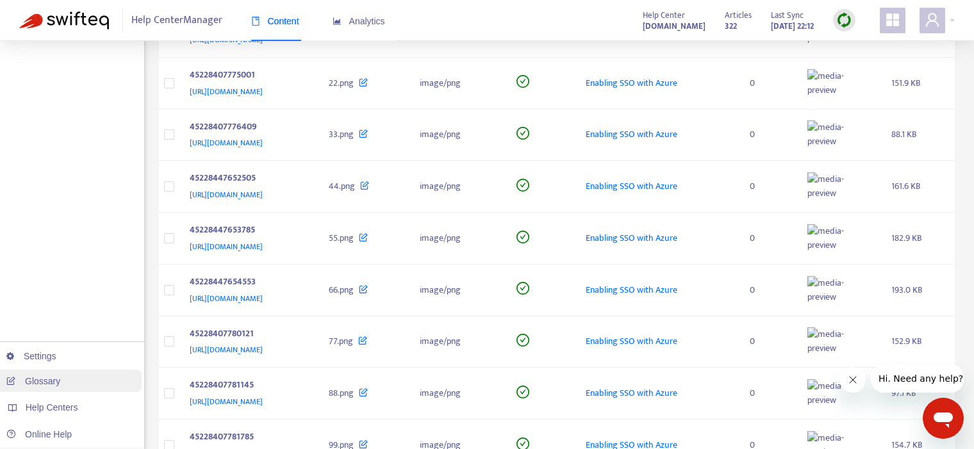
scroll to position [391, 0]
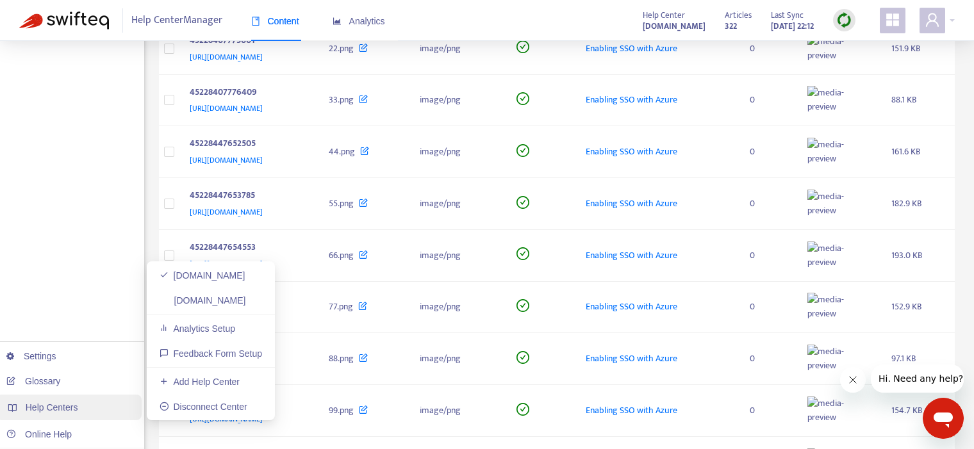
click at [51, 402] on span "Help Centers" at bounding box center [52, 407] width 53 height 10
click at [206, 302] on link "help.netradyne.com" at bounding box center [202, 300] width 86 height 10
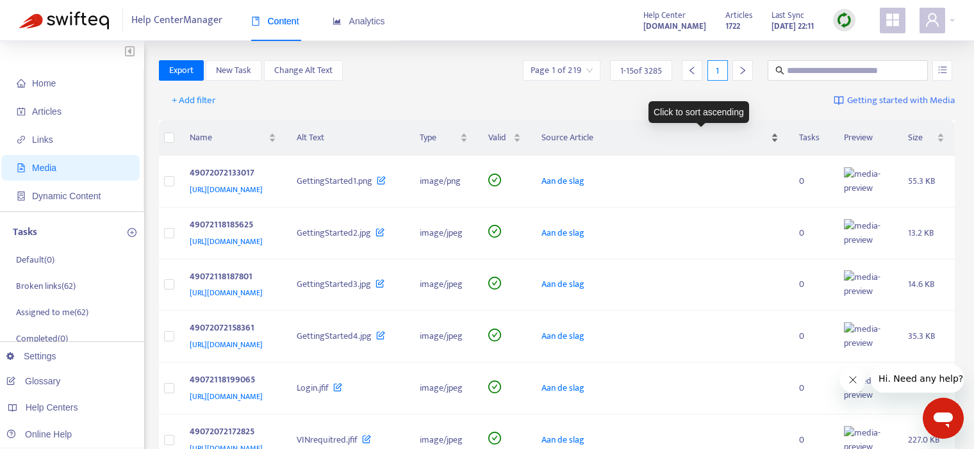
click at [635, 136] on span "Source Article" at bounding box center [654, 138] width 227 height 14
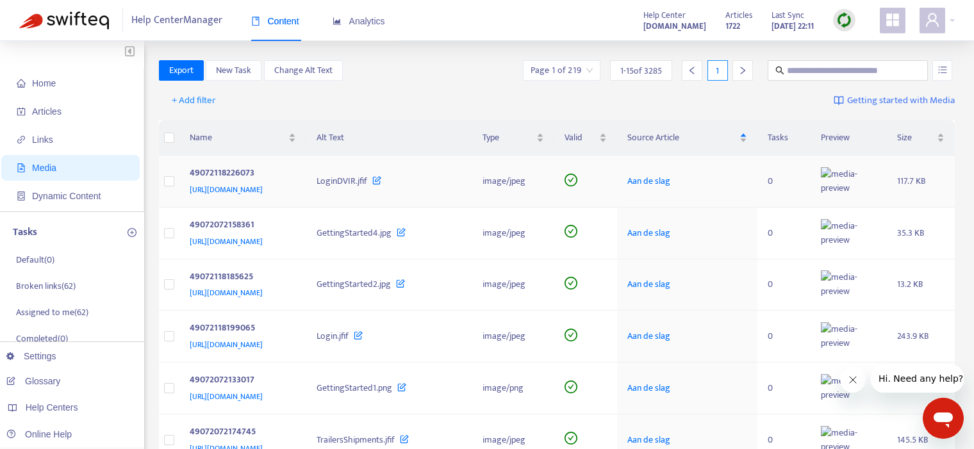
click at [225, 196] on span "https://help.netradyne.com/hc/article_attachments/49072118226073" at bounding box center [226, 189] width 73 height 13
click at [670, 188] on span "Aan de slag" at bounding box center [648, 181] width 43 height 15
drag, startPoint x: 266, startPoint y: 195, endPoint x: 190, endPoint y: 197, distance: 76.9
click at [190, 183] on div "49072118226073" at bounding box center [241, 174] width 102 height 17
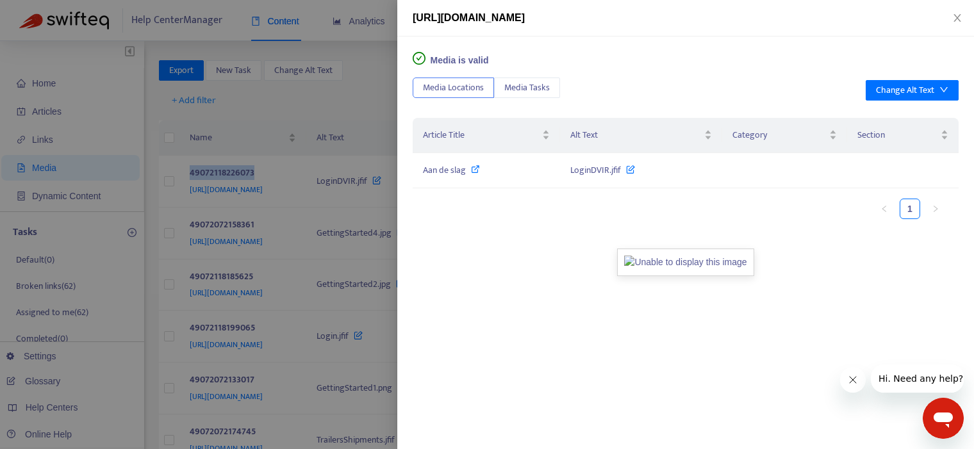
copy div "49072118226073"
click at [525, 87] on span "Media Tasks" at bounding box center [526, 88] width 45 height 14
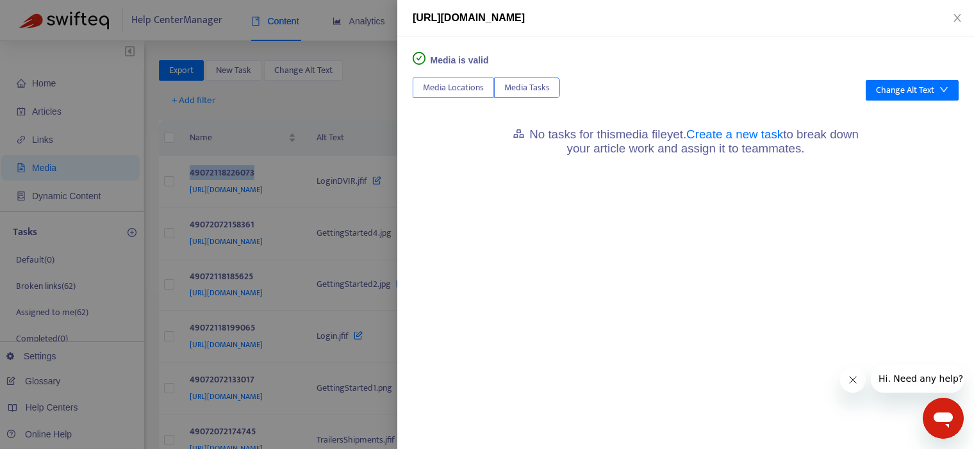
click at [440, 89] on span "Media Locations" at bounding box center [453, 88] width 61 height 14
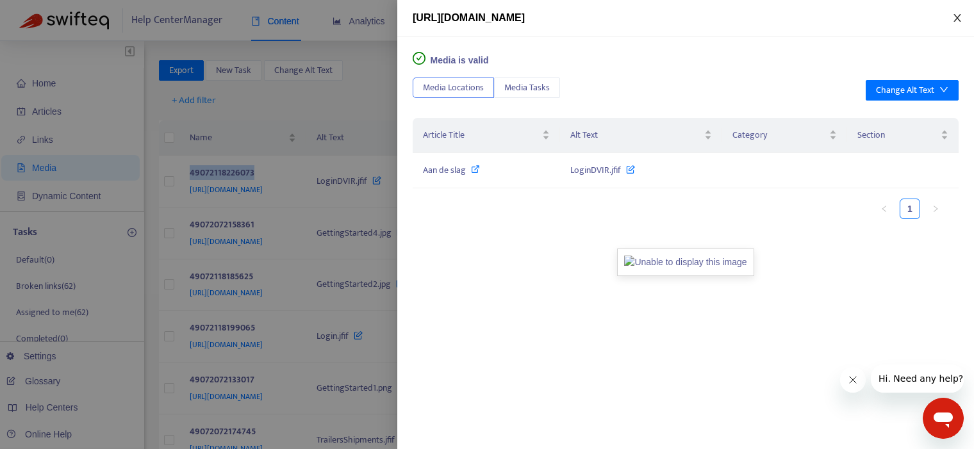
click at [957, 17] on icon "close" at bounding box center [956, 18] width 7 height 8
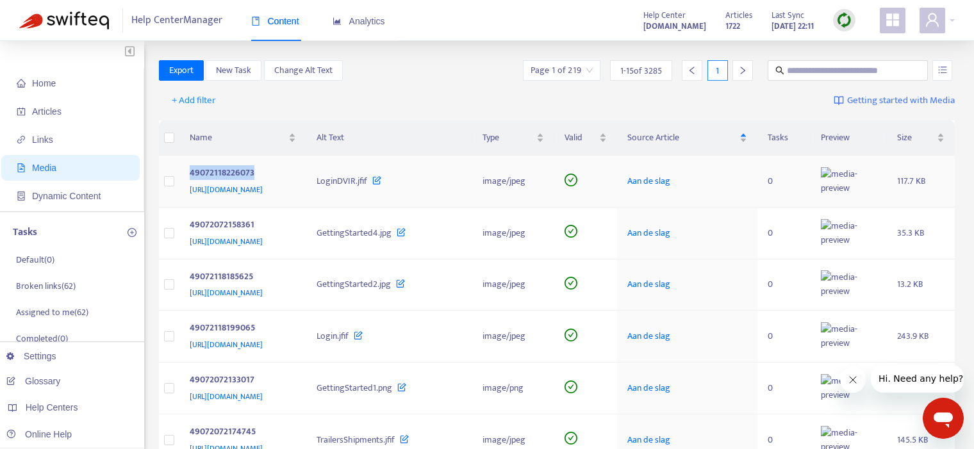
copy div "49072118226073"
click at [859, 67] on input "text" at bounding box center [848, 70] width 123 height 14
paste input "**********"
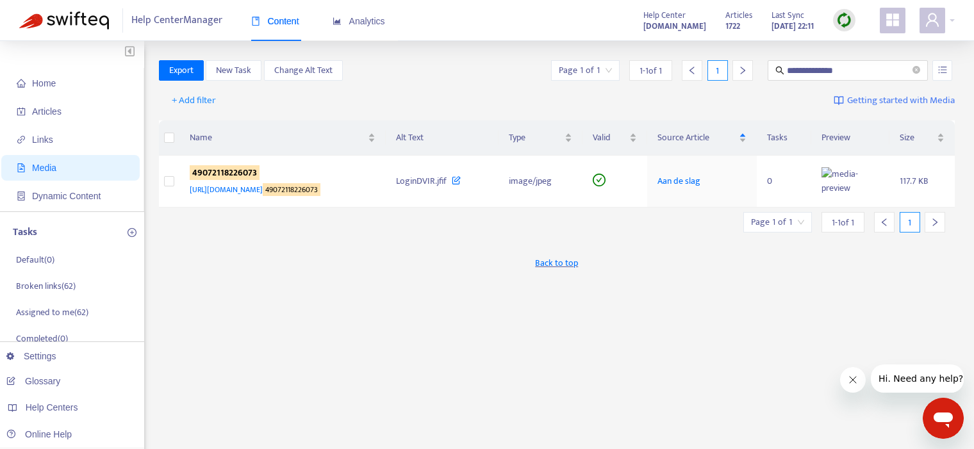
click at [242, 279] on div "Back to top" at bounding box center [557, 263] width 796 height 32
drag, startPoint x: 868, startPoint y: 67, endPoint x: 766, endPoint y: 72, distance: 101.9
click at [766, 72] on div "**********" at bounding box center [847, 70] width 165 height 20
paste input "text"
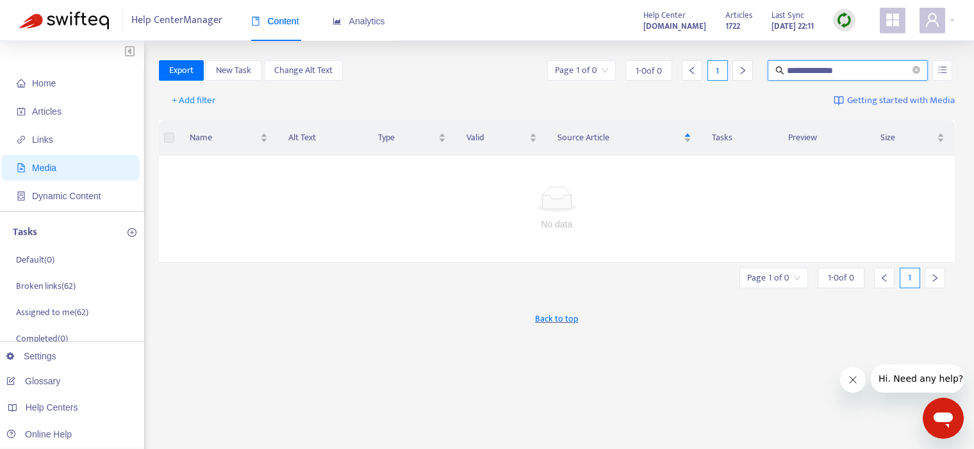
drag, startPoint x: 864, startPoint y: 70, endPoint x: 767, endPoint y: 78, distance: 97.0
click at [767, 78] on span "**********" at bounding box center [847, 70] width 160 height 20
type input "*"
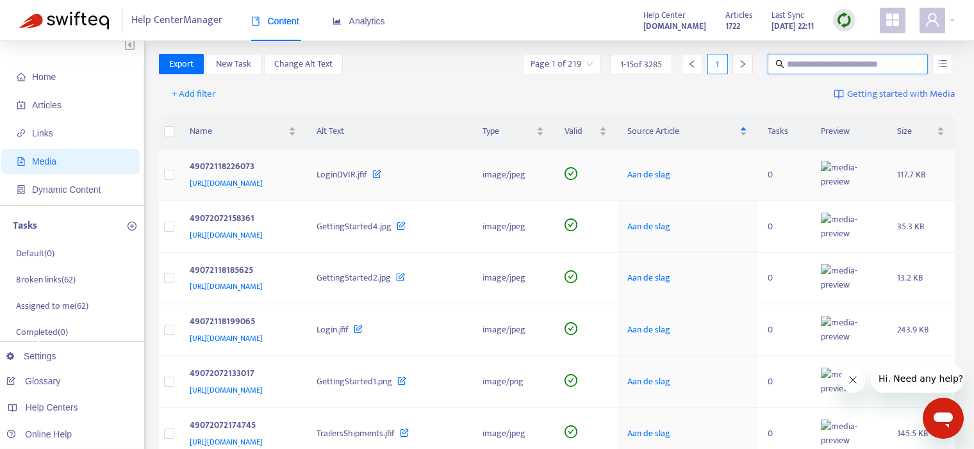
scroll to position [9, 0]
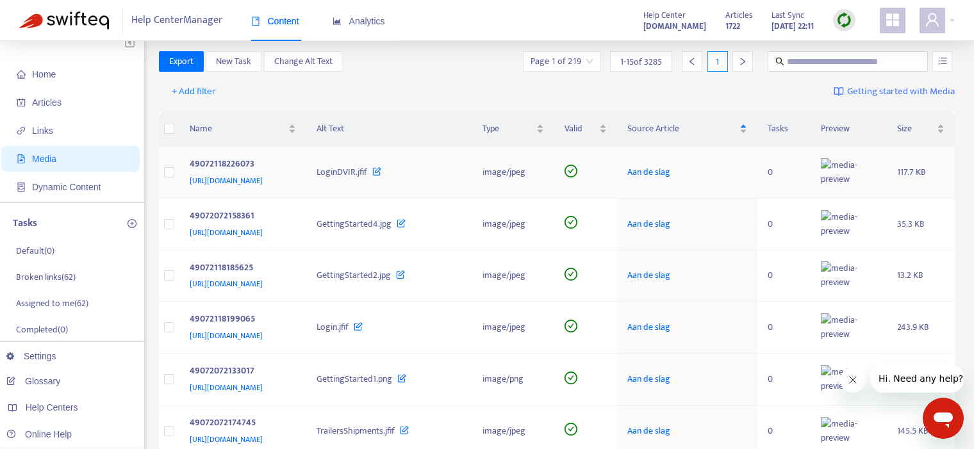
click at [381, 175] on icon at bounding box center [376, 168] width 9 height 14
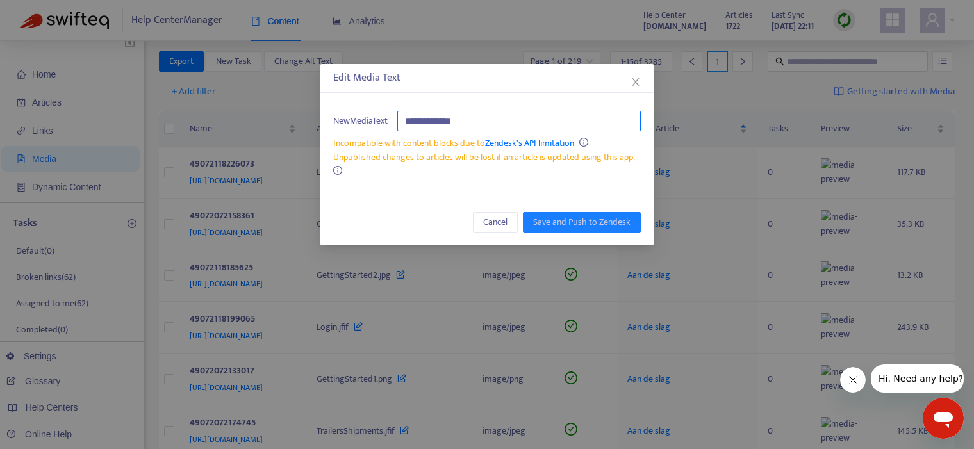
drag, startPoint x: 476, startPoint y: 119, endPoint x: 437, endPoint y: 120, distance: 39.1
click at [437, 120] on input "**********" at bounding box center [518, 121] width 243 height 20
click at [493, 219] on span "Cancel" at bounding box center [495, 222] width 24 height 14
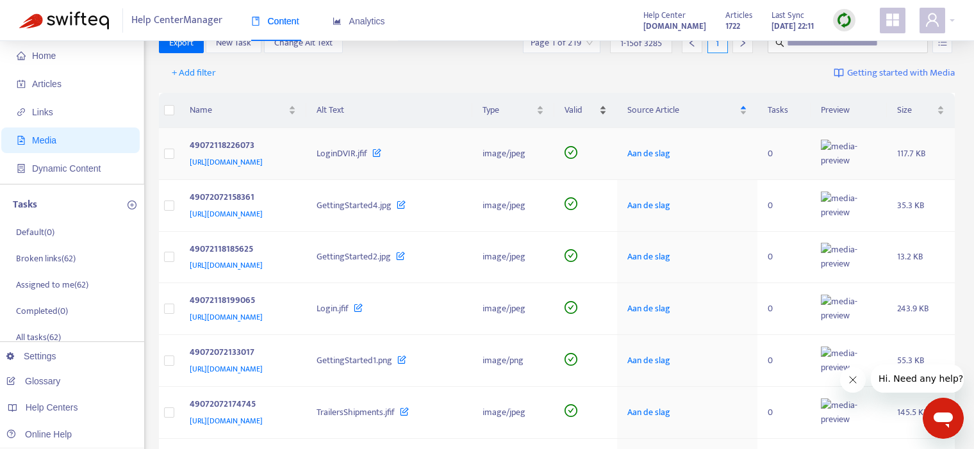
scroll to position [0, 0]
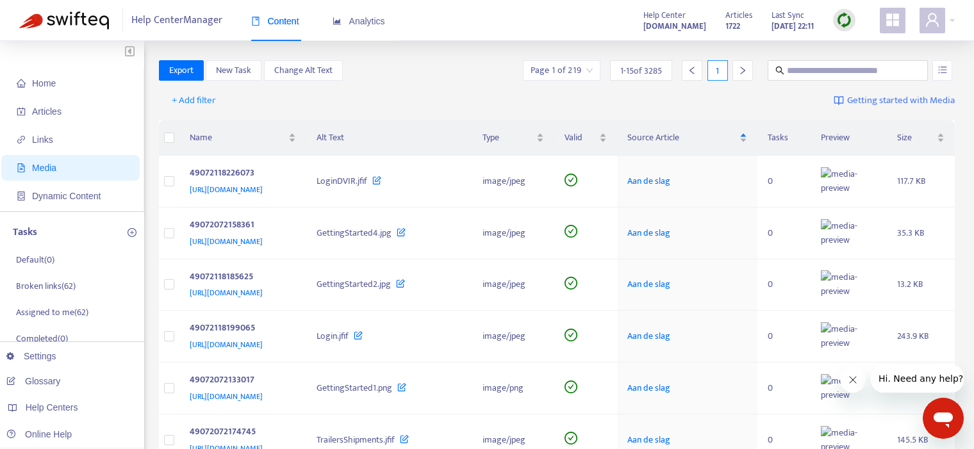
click at [740, 70] on icon "right" at bounding box center [742, 70] width 9 height 9
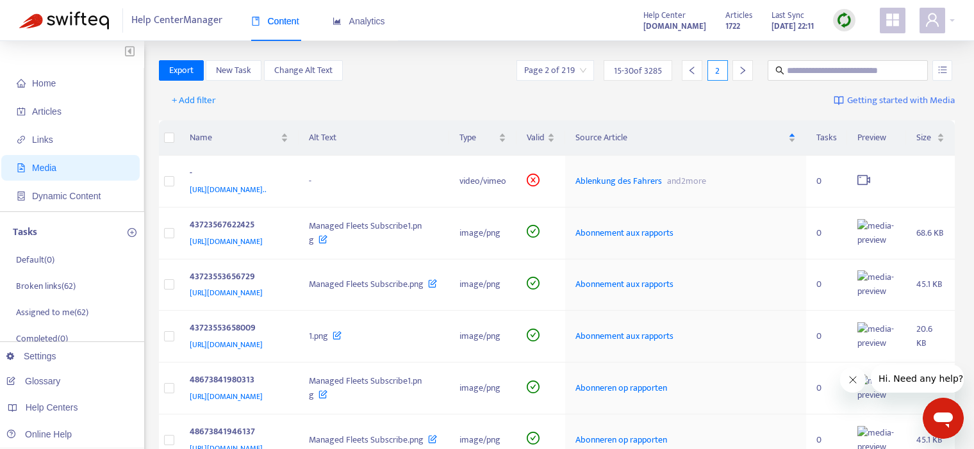
click at [695, 69] on icon "left" at bounding box center [691, 70] width 9 height 9
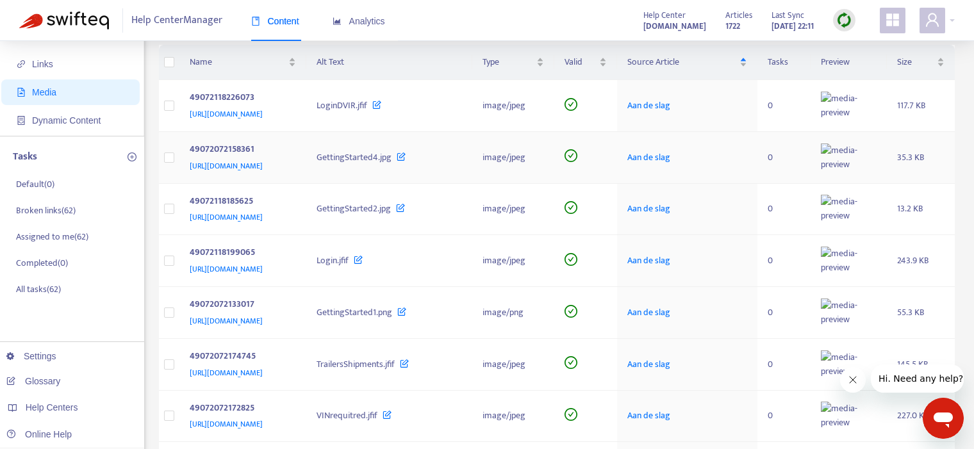
scroll to position [77, 0]
click at [44, 210] on p "Broken links ( 62 )" at bounding box center [46, 209] width 60 height 13
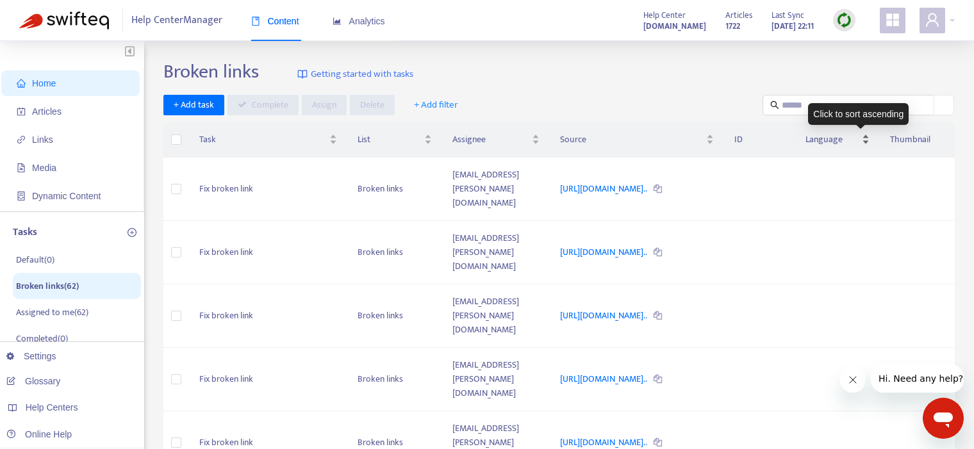
click at [869, 139] on div "Language" at bounding box center [836, 140] width 63 height 14
click at [856, 184] on td at bounding box center [837, 189] width 84 height 63
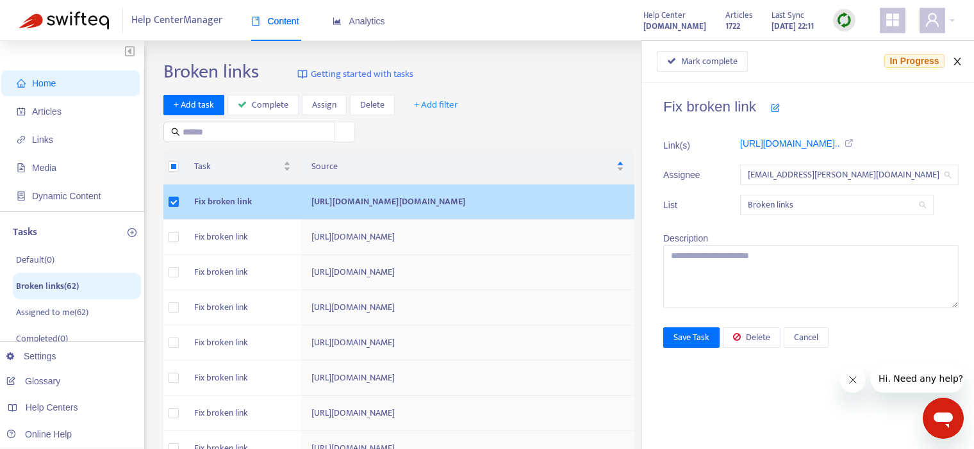
click at [957, 56] on icon "close" at bounding box center [957, 61] width 10 height 10
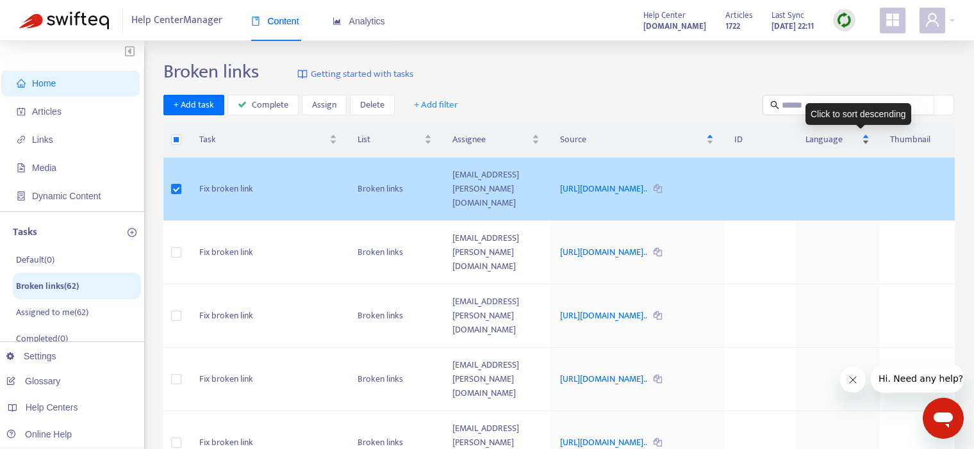
click at [858, 140] on span "Language" at bounding box center [831, 140] width 53 height 14
click at [869, 137] on div "Language" at bounding box center [836, 140] width 63 height 14
click at [869, 143] on div "Language" at bounding box center [836, 140] width 63 height 14
click at [854, 186] on td at bounding box center [837, 189] width 84 height 63
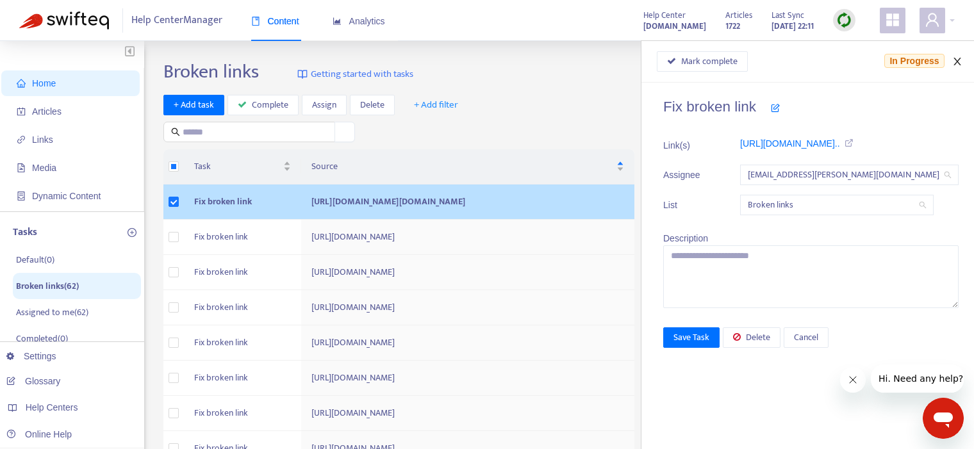
click at [959, 60] on icon "close" at bounding box center [957, 61] width 10 height 10
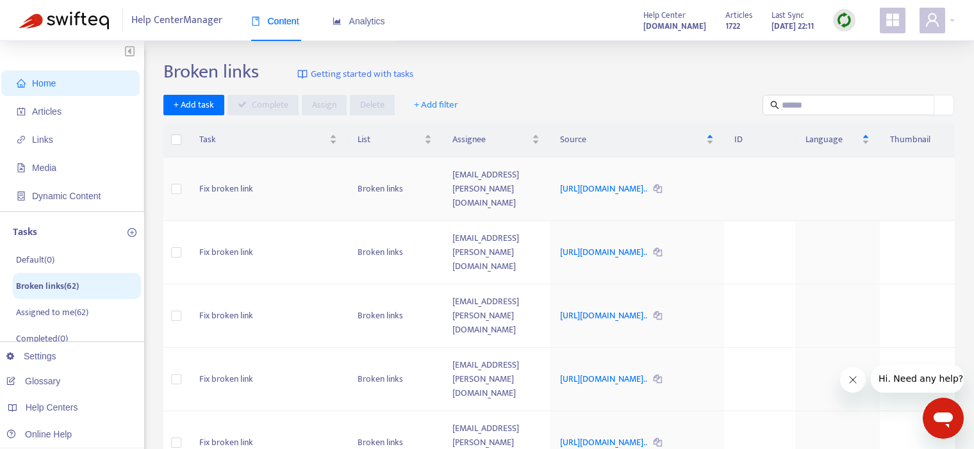
click at [229, 183] on td "Fix broken link" at bounding box center [268, 189] width 158 height 63
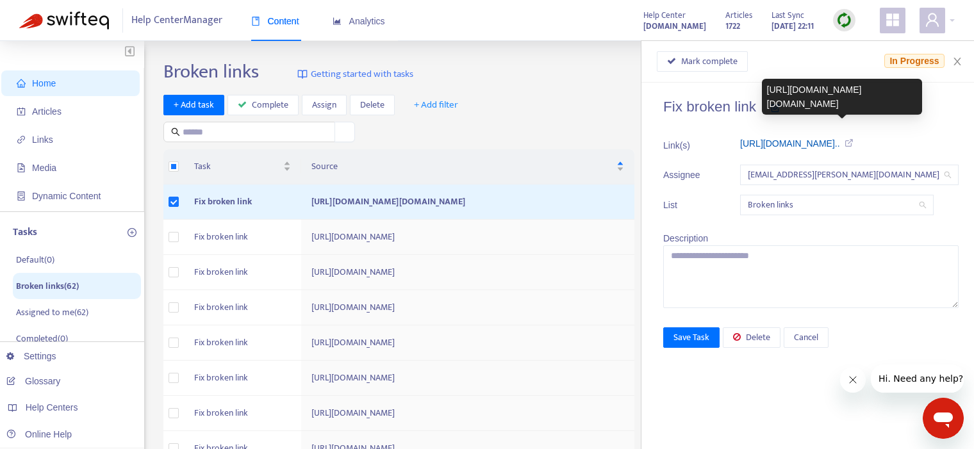
click at [840, 144] on link "https://route4me.com/account/telema..." at bounding box center [790, 143] width 100 height 10
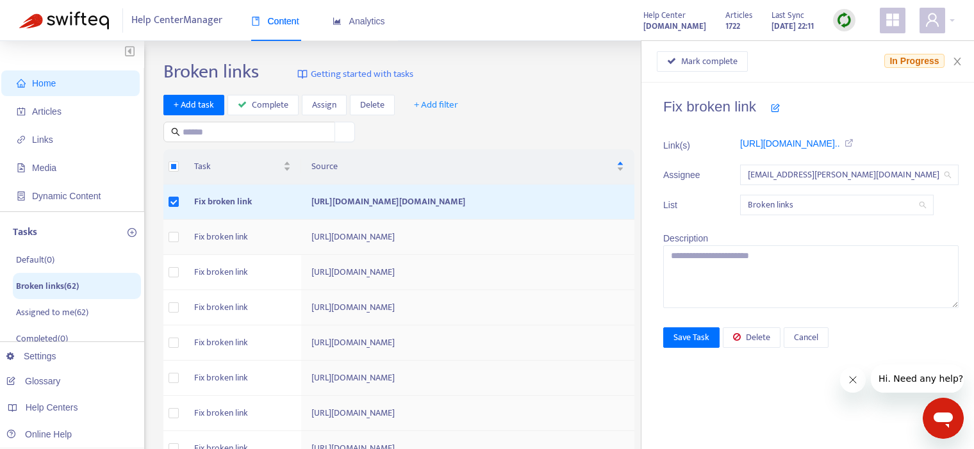
click at [204, 255] on td "Fix broken link" at bounding box center [242, 237] width 117 height 35
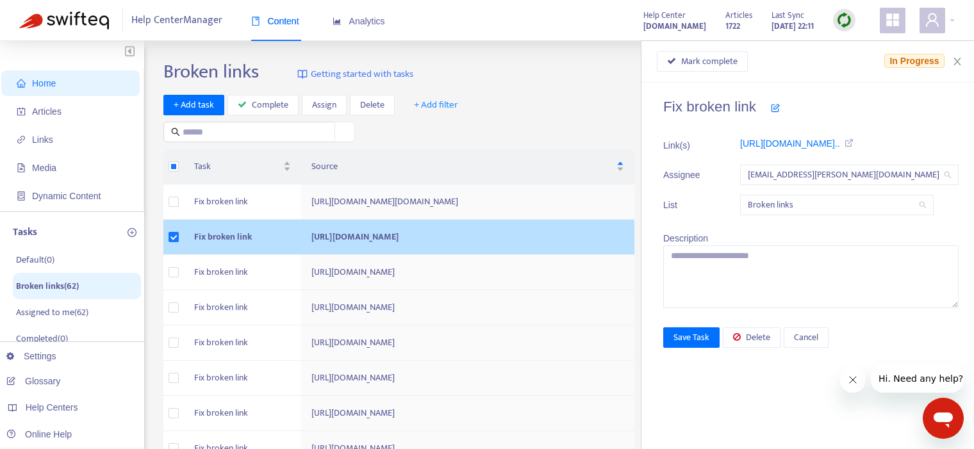
click at [205, 255] on td "Fix broken link" at bounding box center [242, 237] width 117 height 35
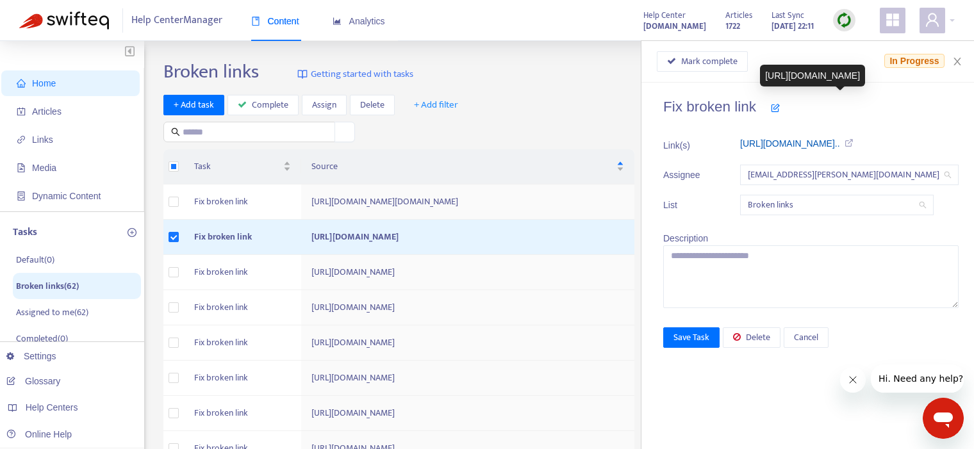
click at [840, 145] on link "https://help.netradyne.com/hc/es-mx..." at bounding box center [790, 143] width 100 height 10
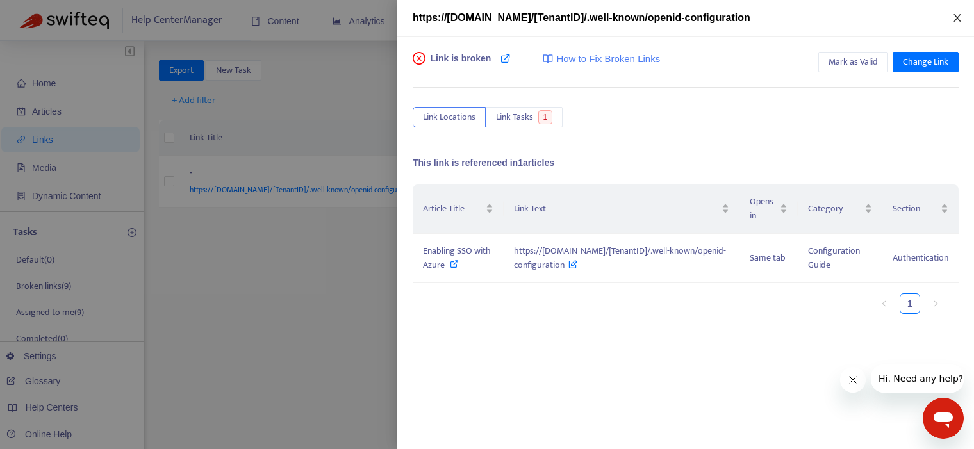
click at [959, 19] on icon "close" at bounding box center [957, 18] width 10 height 10
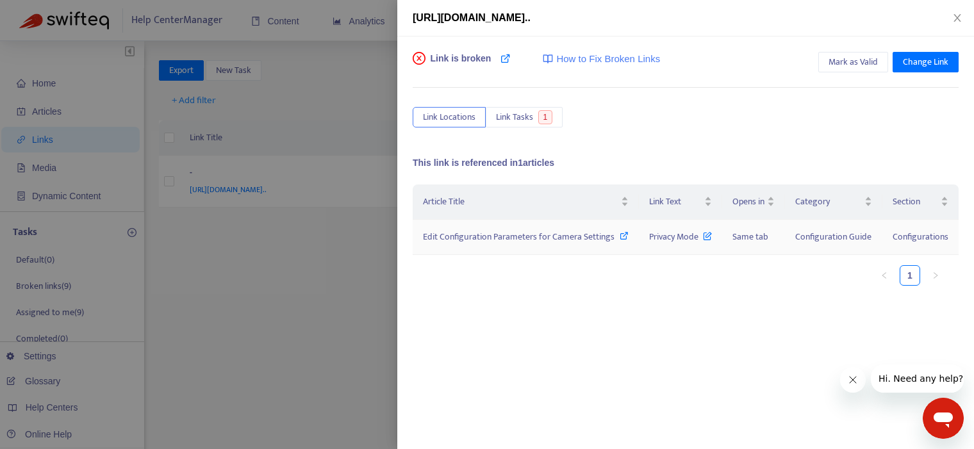
click at [619, 233] on icon at bounding box center [623, 235] width 9 height 9
click at [708, 234] on icon at bounding box center [707, 233] width 9 height 14
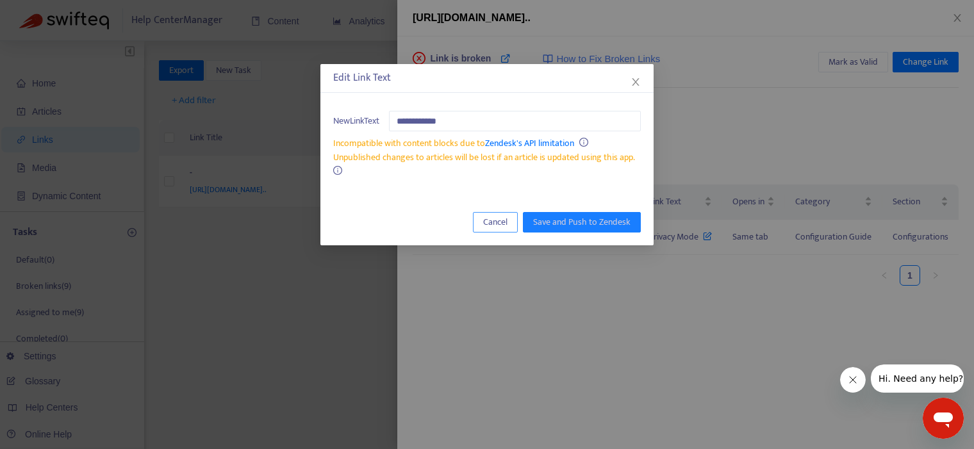
click at [500, 220] on span "Cancel" at bounding box center [495, 222] width 24 height 14
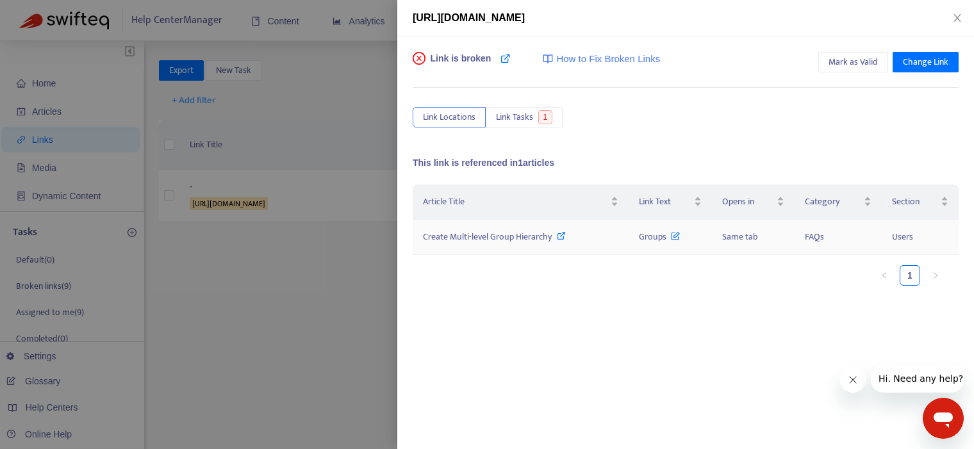
click at [560, 237] on icon at bounding box center [561, 235] width 9 height 9
click at [956, 20] on icon "close" at bounding box center [957, 18] width 10 height 10
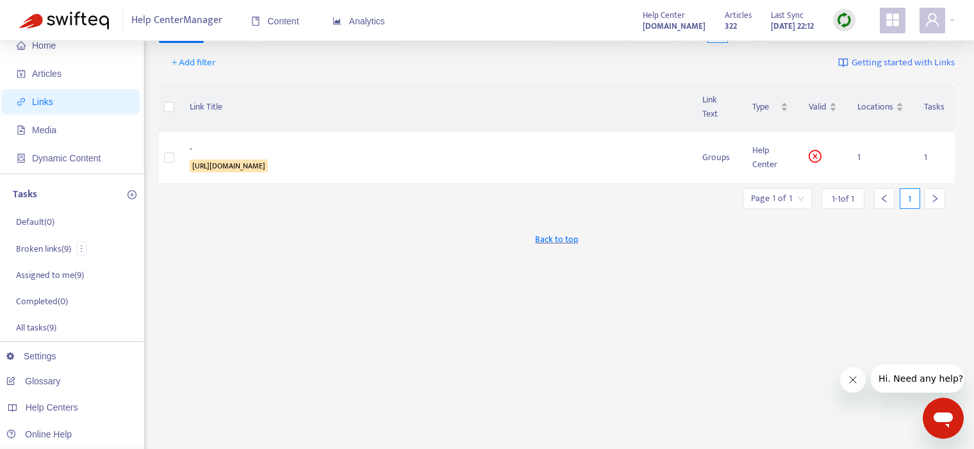
scroll to position [35, 0]
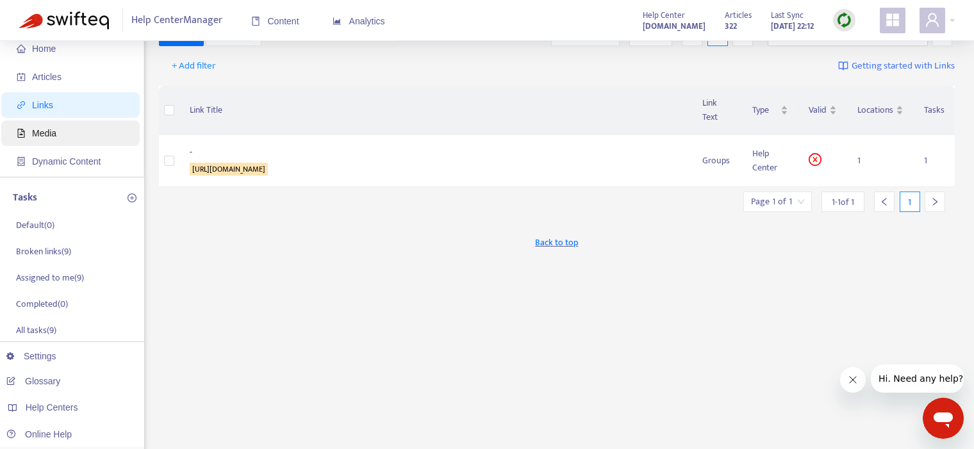
click at [42, 131] on span "Media" at bounding box center [44, 133] width 24 height 10
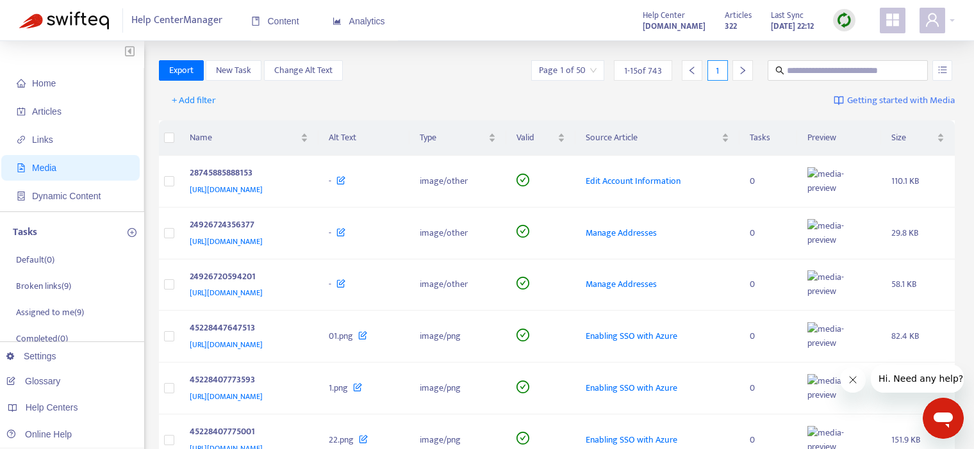
click at [736, 69] on div at bounding box center [742, 70] width 20 height 20
click at [738, 69] on icon "right" at bounding box center [742, 70] width 9 height 9
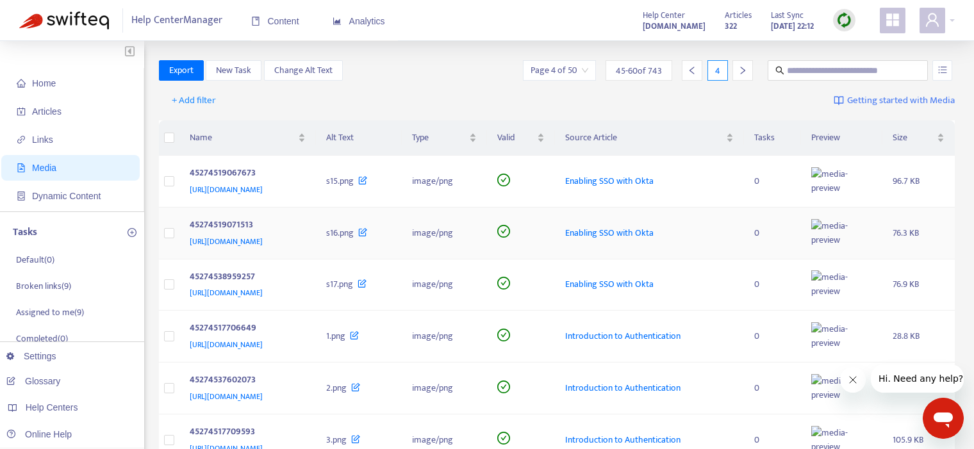
scroll to position [1, 0]
click at [235, 67] on span "New Task" at bounding box center [233, 69] width 35 height 14
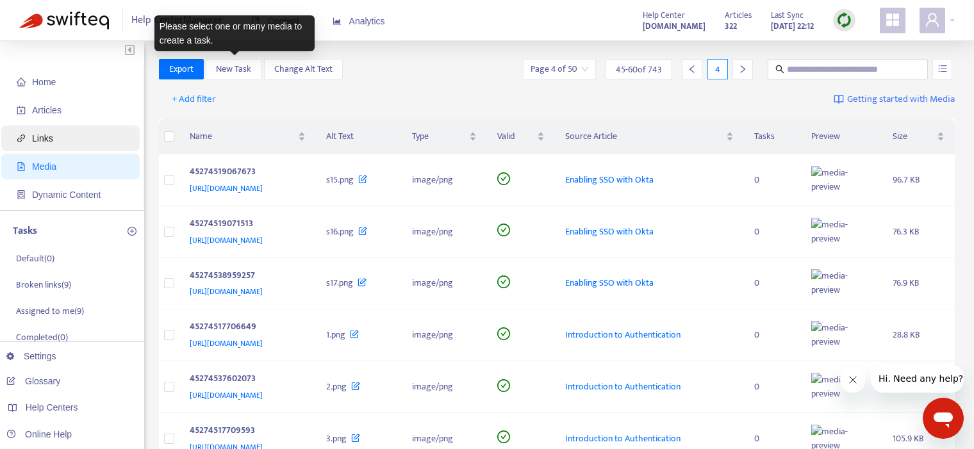
click at [45, 138] on span "Links" at bounding box center [42, 138] width 21 height 10
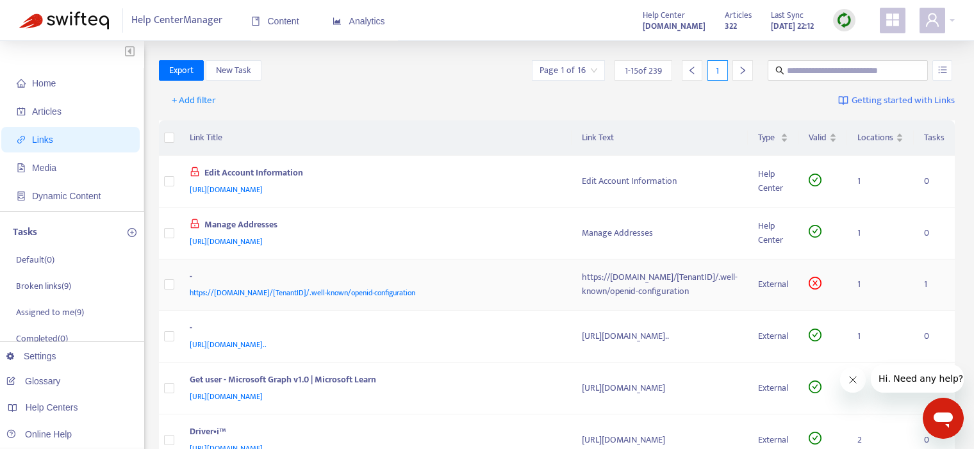
click at [308, 290] on span "https://[DOMAIN_NAME]/[TenantID]/.well-known/openid-configuration" at bounding box center [302, 292] width 225 height 13
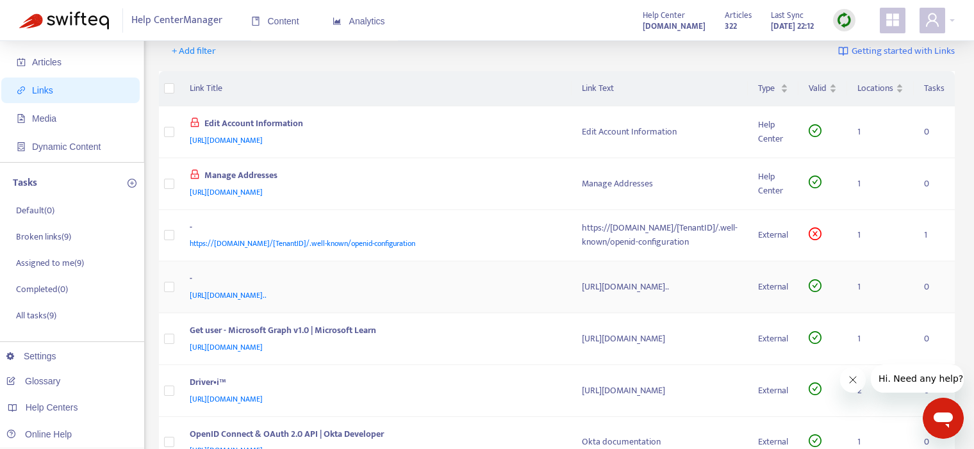
scroll to position [59, 0]
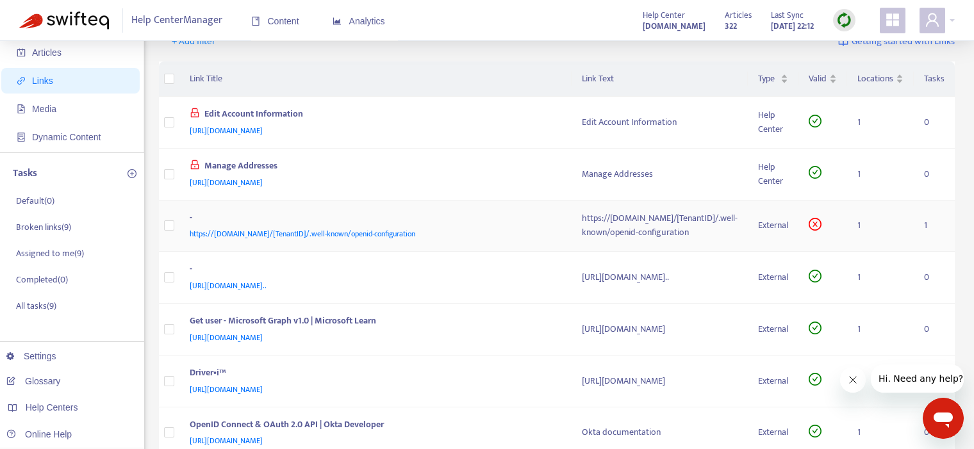
drag, startPoint x: 660, startPoint y: 234, endPoint x: 537, endPoint y: 219, distance: 123.3
click at [571, 219] on td "https://[DOMAIN_NAME]/[TenantID]/.well-known/openid-configuration" at bounding box center [659, 226] width 176 height 52
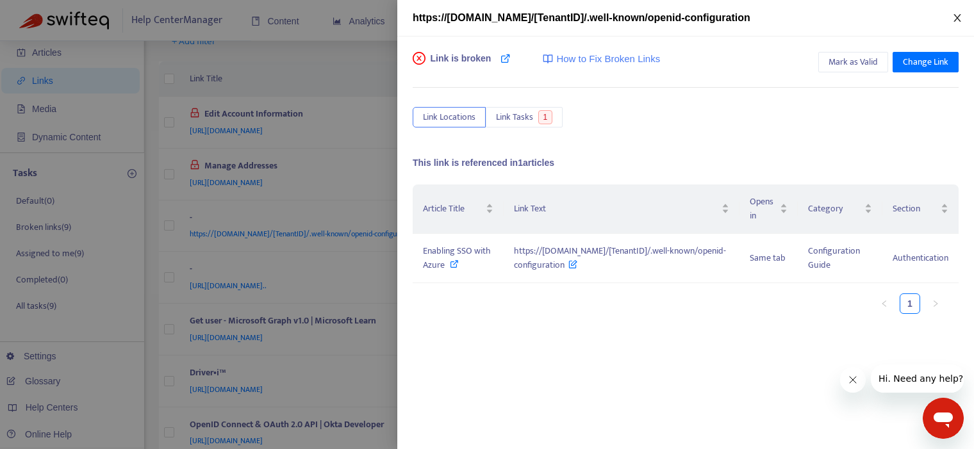
click at [956, 15] on icon "close" at bounding box center [957, 18] width 10 height 10
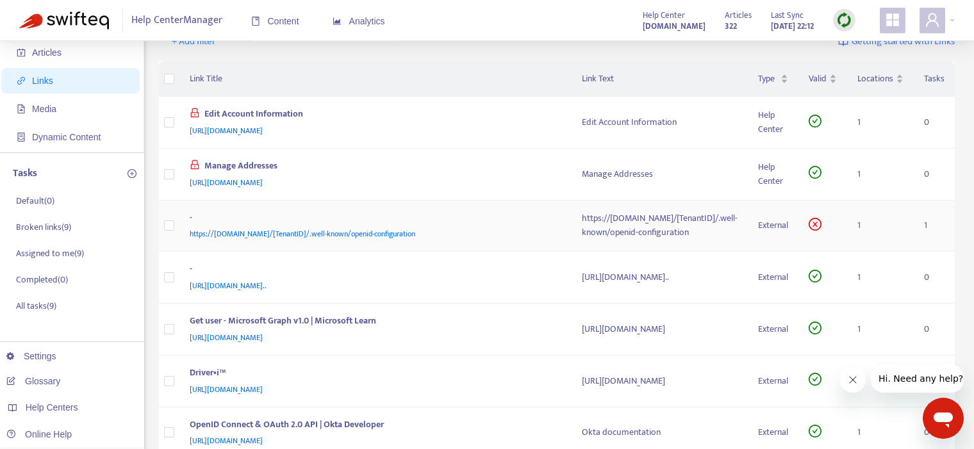
click at [873, 233] on td "1" at bounding box center [880, 226] width 67 height 52
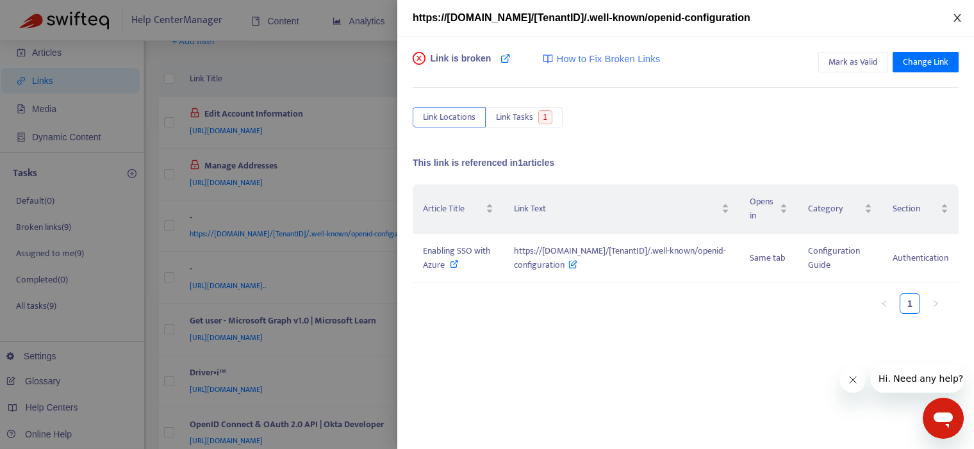
click at [959, 13] on icon "close" at bounding box center [957, 18] width 10 height 10
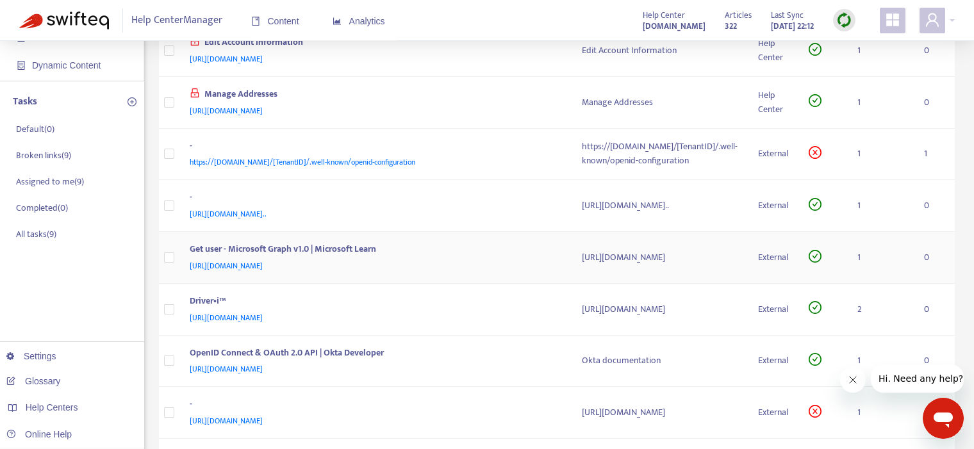
scroll to position [131, 0]
click at [858, 269] on td "1" at bounding box center [880, 257] width 67 height 52
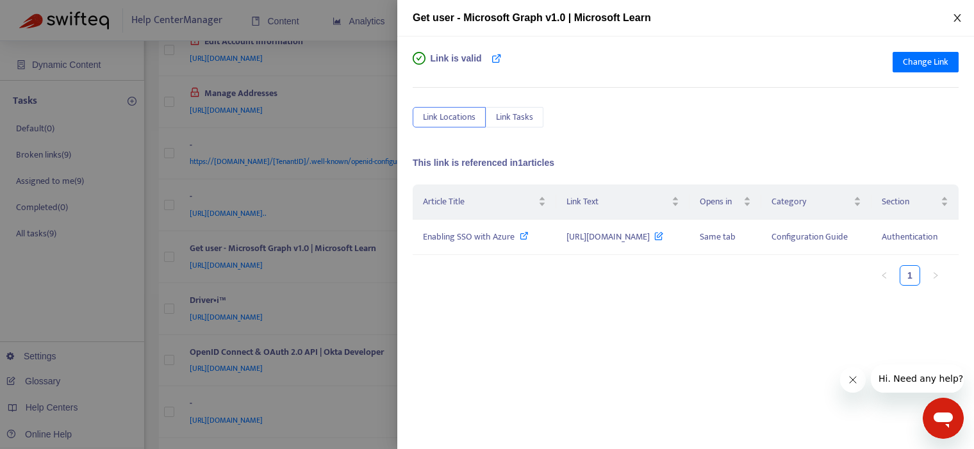
click at [959, 15] on icon "close" at bounding box center [956, 18] width 7 height 8
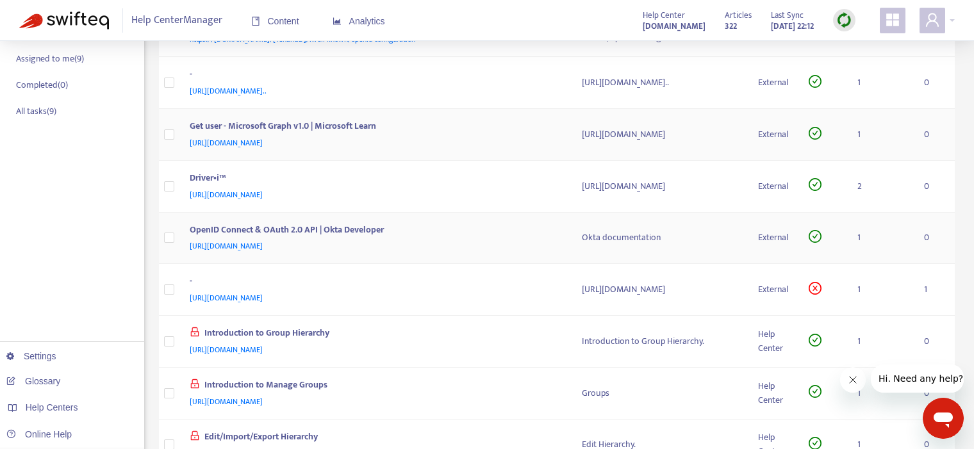
scroll to position [255, 0]
click at [860, 303] on td "1" at bounding box center [880, 289] width 67 height 52
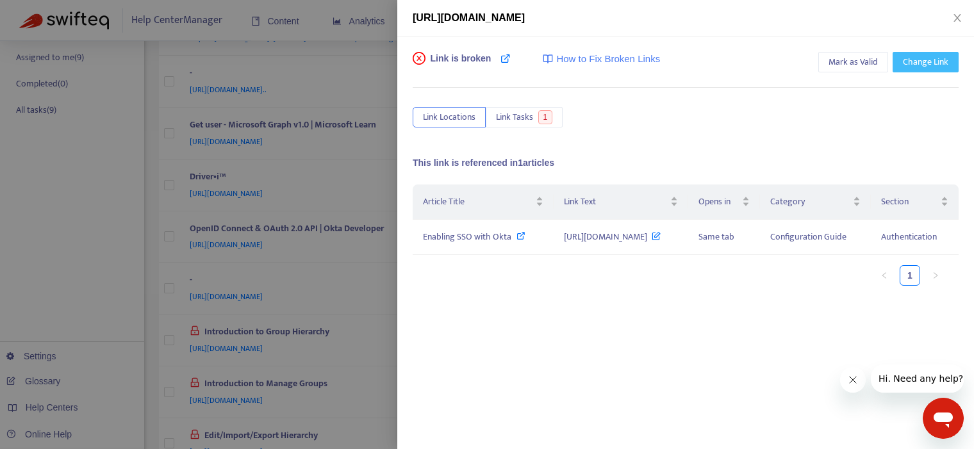
click at [920, 65] on span "Change Link" at bounding box center [924, 62] width 45 height 14
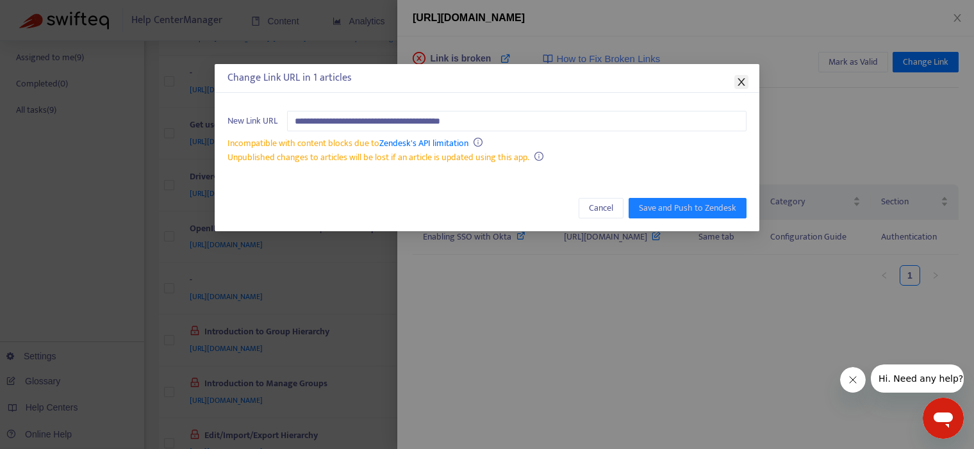
click at [740, 83] on icon "close" at bounding box center [740, 82] width 7 height 8
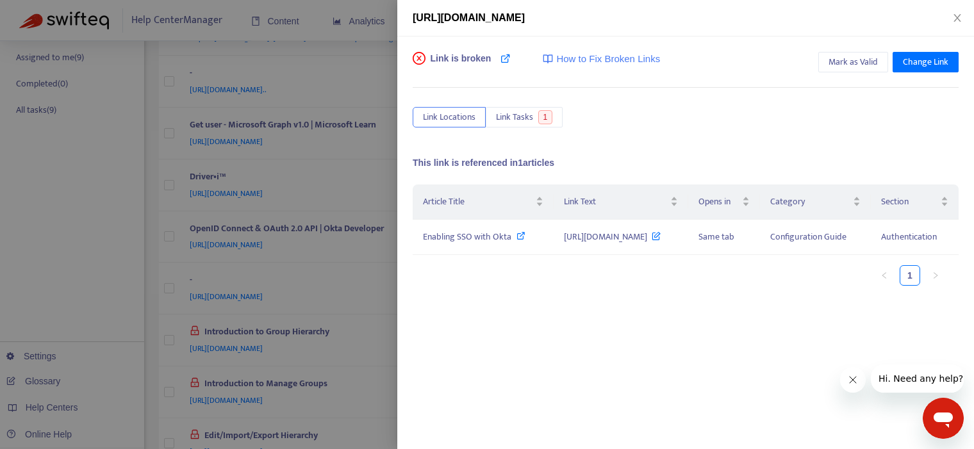
click at [614, 59] on span "How to Fix Broken Links" at bounding box center [608, 59] width 104 height 15
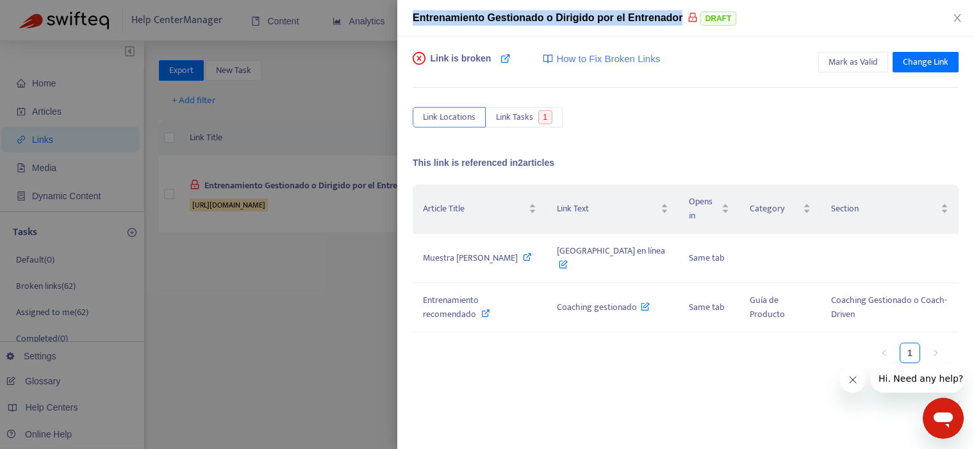
drag, startPoint x: 412, startPoint y: 17, endPoint x: 683, endPoint y: 17, distance: 270.3
click at [681, 17] on span "Entrenamiento Gestionado o Dirigido por el Entrenador" at bounding box center [547, 17] width 270 height 11
click at [504, 61] on icon at bounding box center [505, 58] width 10 height 10
